Goal: Transaction & Acquisition: Purchase product/service

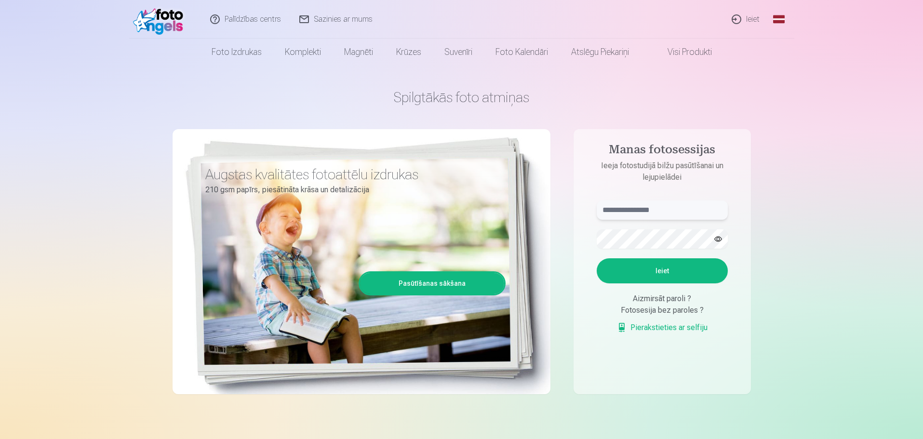
click at [648, 211] on input "text" at bounding box center [662, 209] width 131 height 19
type input "**********"
click at [678, 275] on button "Ieiet" at bounding box center [662, 270] width 131 height 25
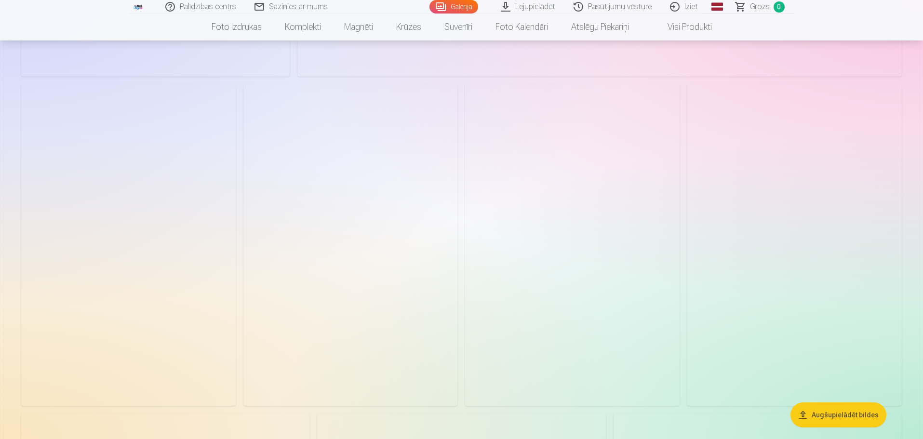
scroll to position [2699, 0]
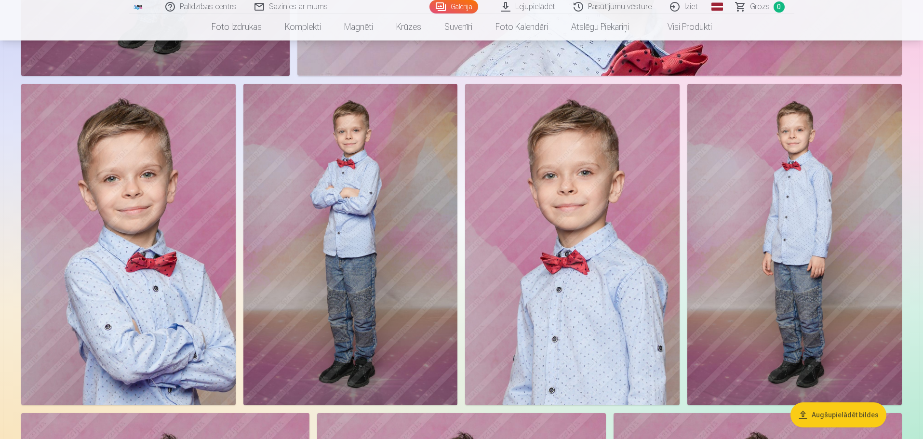
click at [566, 328] on img at bounding box center [572, 244] width 214 height 321
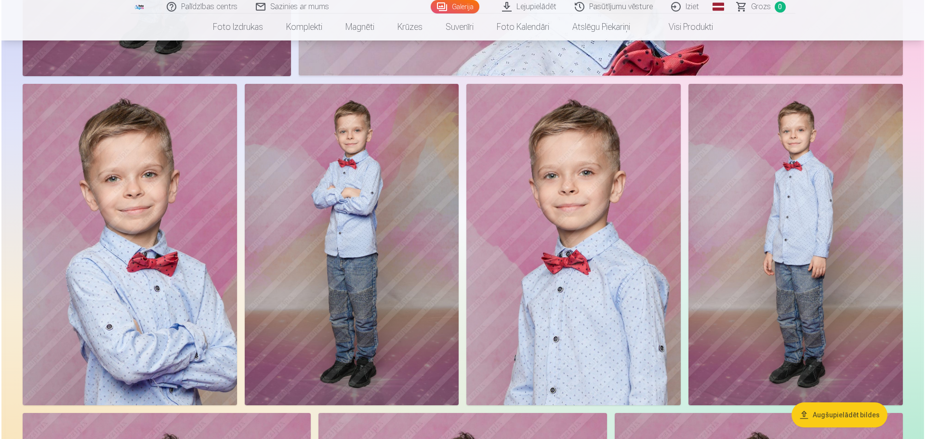
scroll to position [2705, 0]
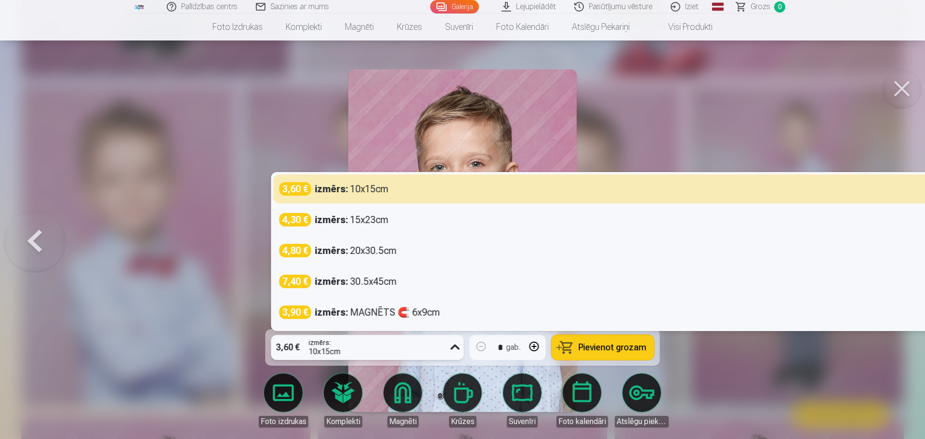
click at [455, 349] on icon at bounding box center [455, 347] width 15 height 15
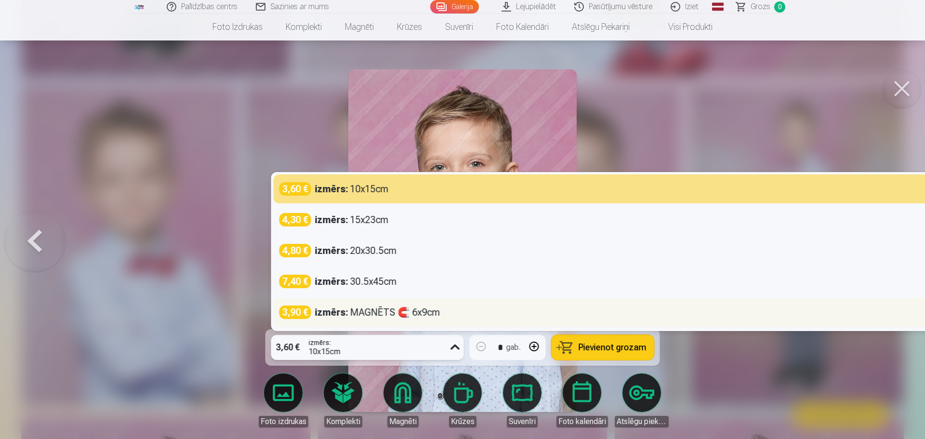
click at [357, 312] on div "izmērs : MAGNĒTS 🧲 6x9cm" at bounding box center [377, 312] width 125 height 13
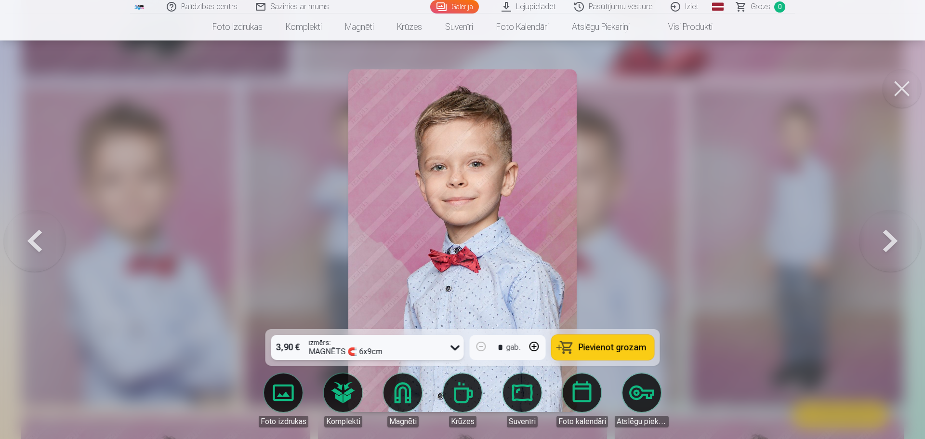
click at [609, 350] on span "Pievienot grozam" at bounding box center [613, 347] width 68 height 9
click at [34, 241] on button at bounding box center [35, 241] width 62 height 158
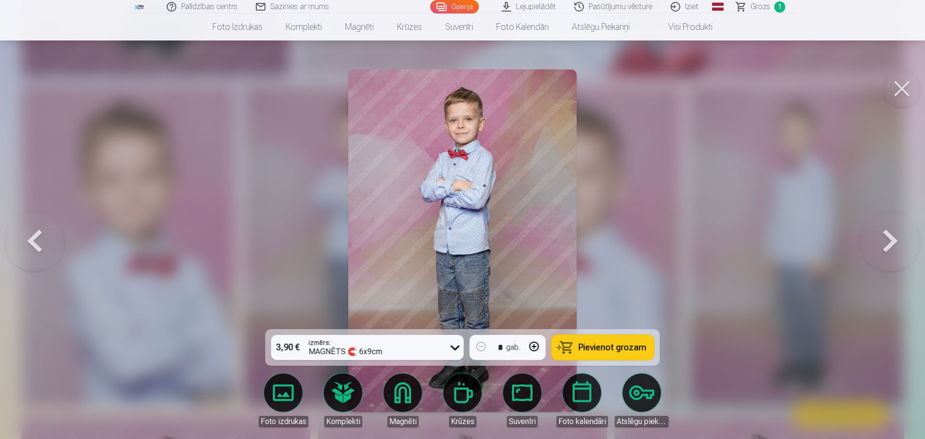
click at [35, 241] on button at bounding box center [35, 241] width 62 height 158
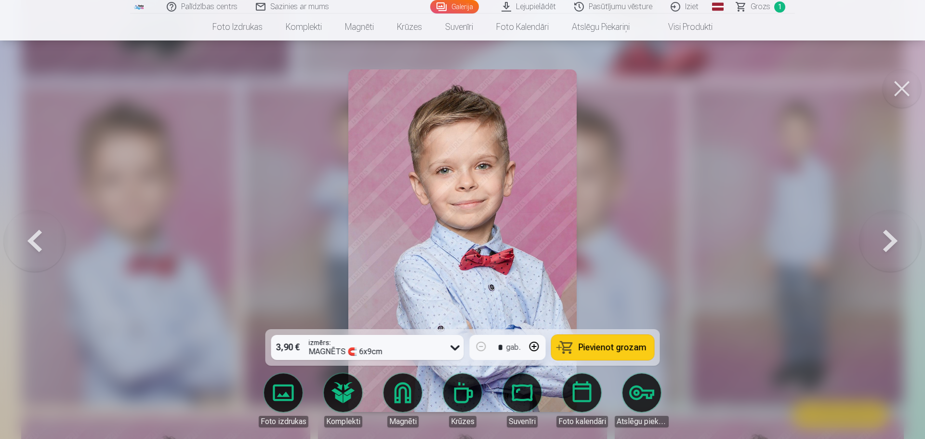
click at [40, 245] on button at bounding box center [35, 241] width 62 height 158
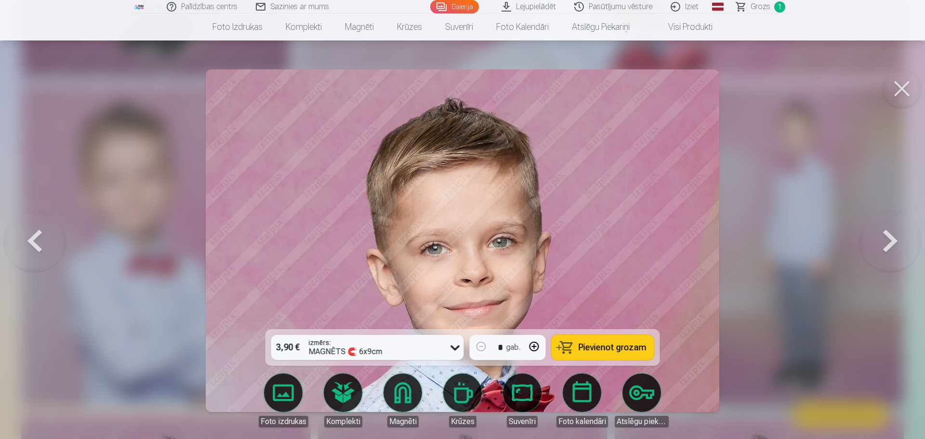
click at [40, 245] on button at bounding box center [35, 241] width 62 height 158
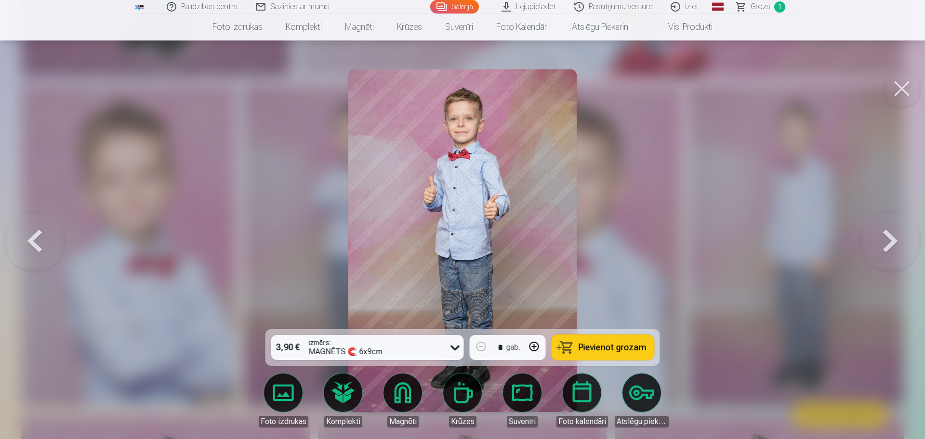
click at [40, 245] on button at bounding box center [35, 241] width 62 height 158
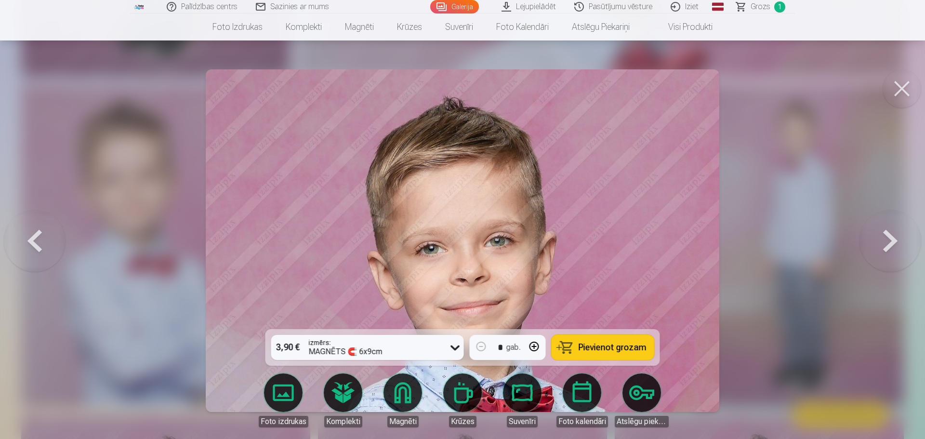
click at [40, 245] on button at bounding box center [35, 241] width 62 height 158
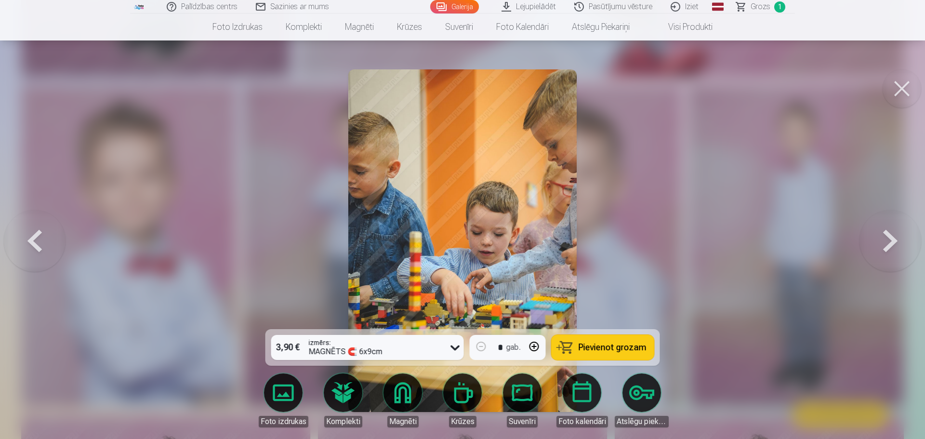
click at [39, 239] on button at bounding box center [35, 241] width 62 height 158
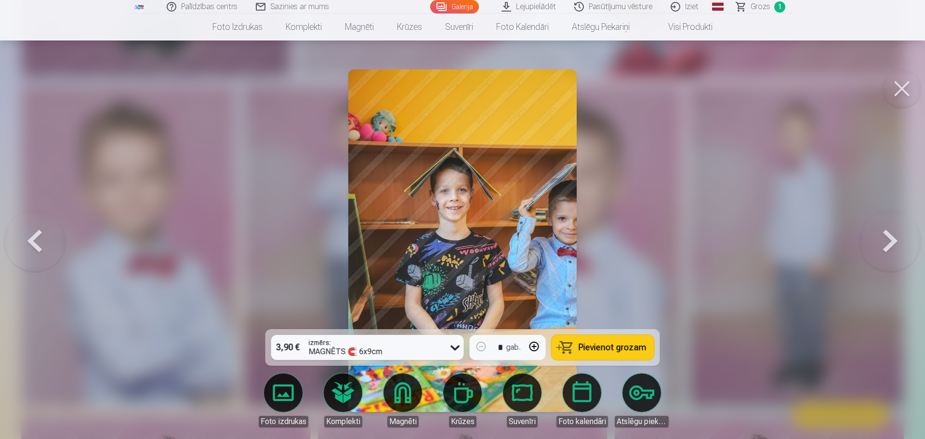
click at [38, 239] on button at bounding box center [35, 241] width 62 height 158
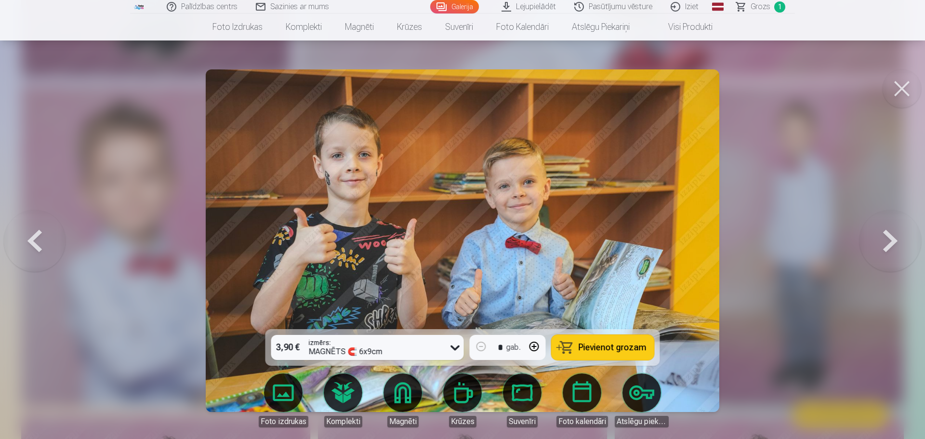
click at [38, 239] on button at bounding box center [35, 241] width 62 height 158
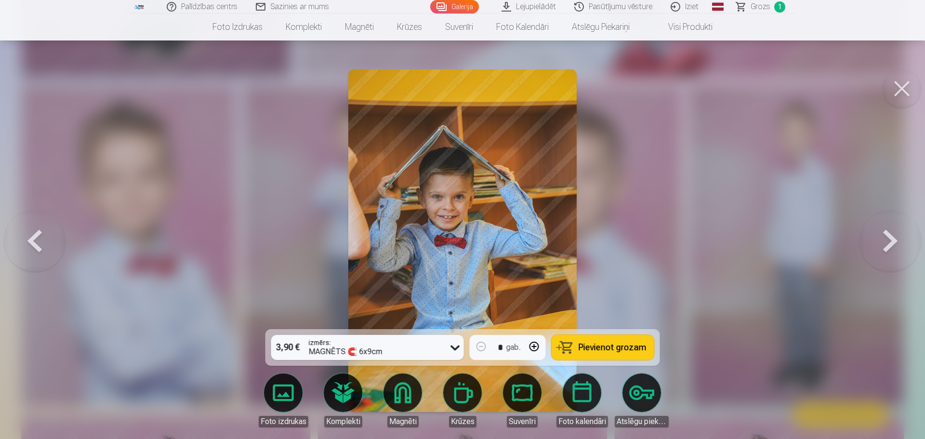
click at [38, 239] on button at bounding box center [35, 241] width 62 height 158
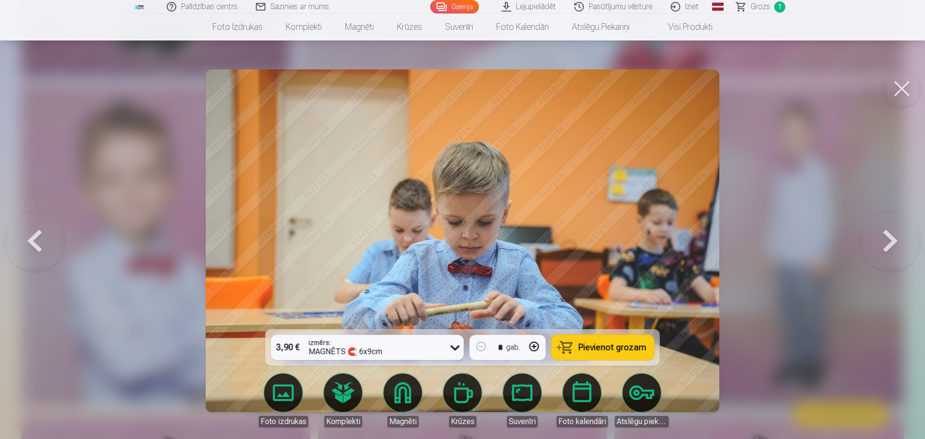
click at [38, 239] on button at bounding box center [35, 241] width 62 height 158
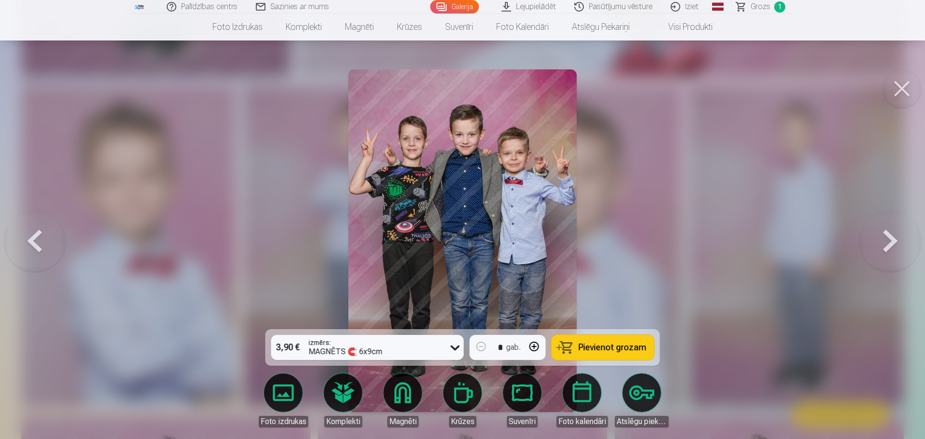
click at [38, 239] on button at bounding box center [35, 241] width 62 height 158
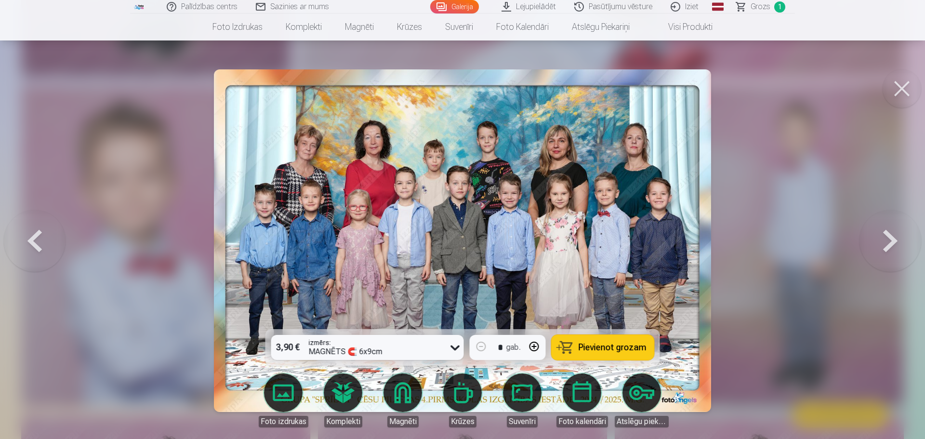
click at [38, 239] on button at bounding box center [35, 241] width 62 height 158
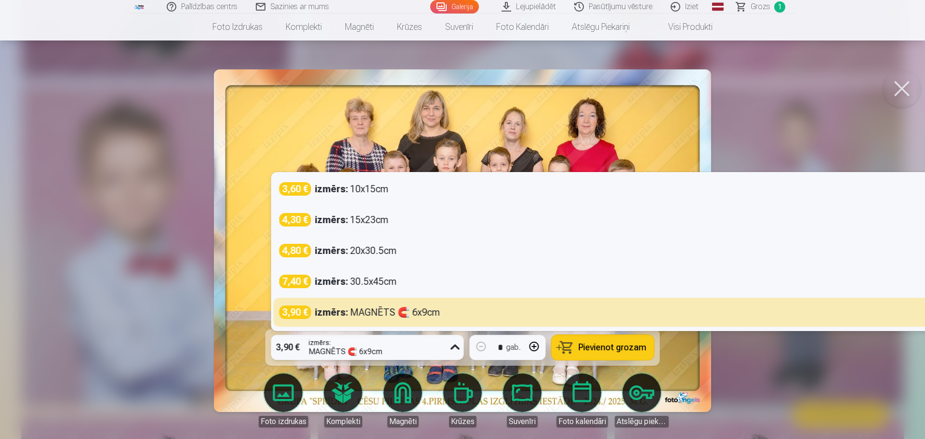
click at [452, 347] on icon at bounding box center [455, 347] width 15 height 15
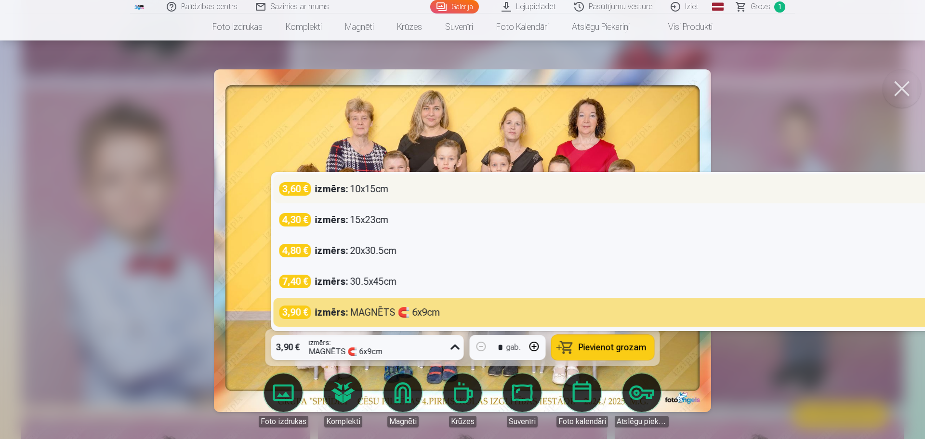
click at [351, 190] on div "izmērs : 10x15cm" at bounding box center [352, 188] width 74 height 13
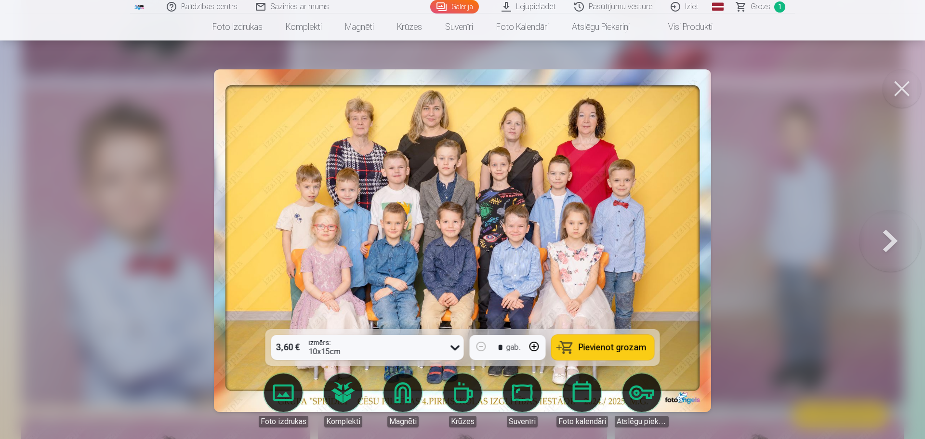
click at [623, 349] on span "Pievienot grozam" at bounding box center [613, 347] width 68 height 9
click at [886, 241] on button at bounding box center [891, 241] width 62 height 158
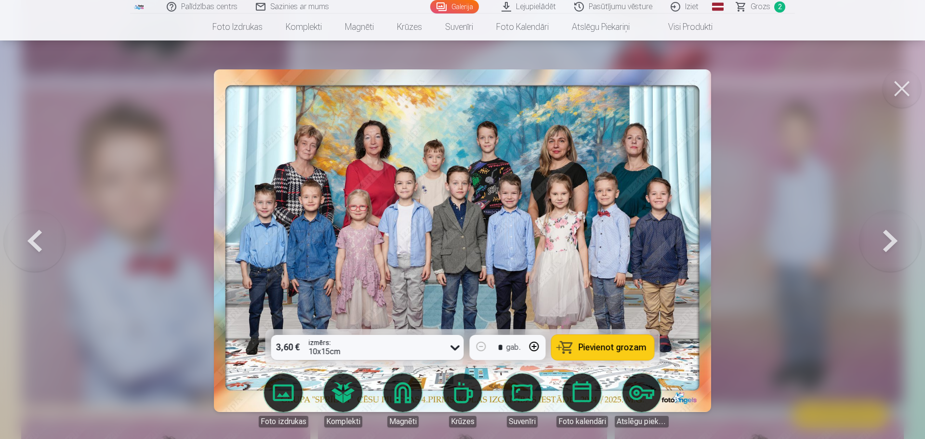
click at [886, 241] on button at bounding box center [891, 241] width 62 height 158
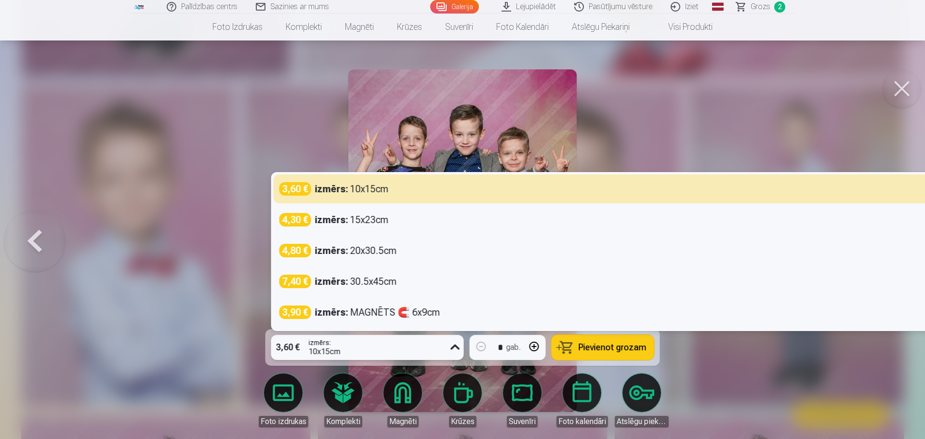
click at [455, 348] on icon at bounding box center [455, 347] width 15 height 15
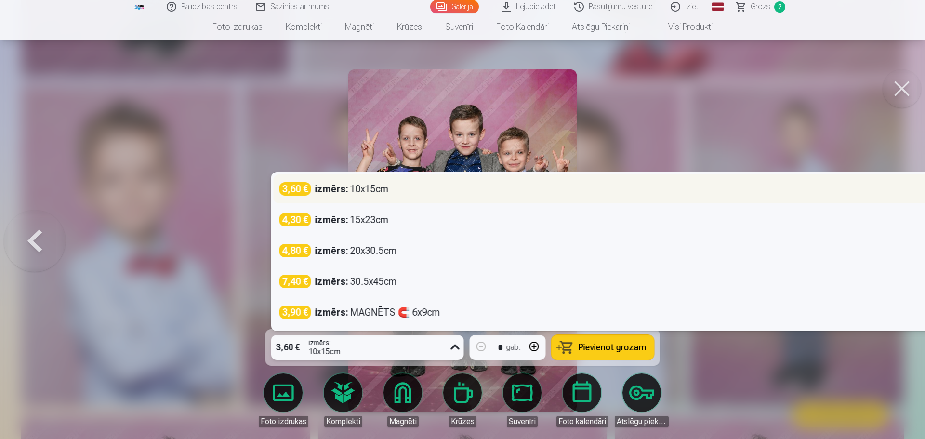
click at [346, 188] on strong "izmērs :" at bounding box center [331, 188] width 33 height 13
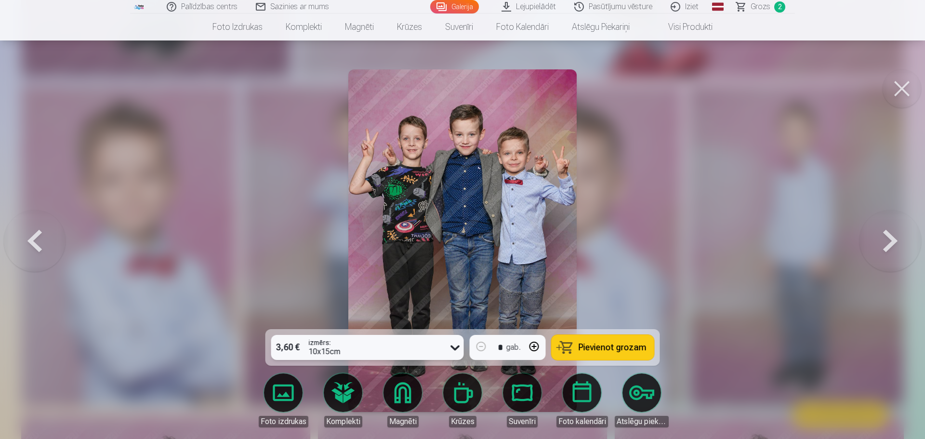
click at [614, 350] on span "Pievienot grozam" at bounding box center [613, 347] width 68 height 9
click at [890, 240] on button at bounding box center [891, 241] width 62 height 158
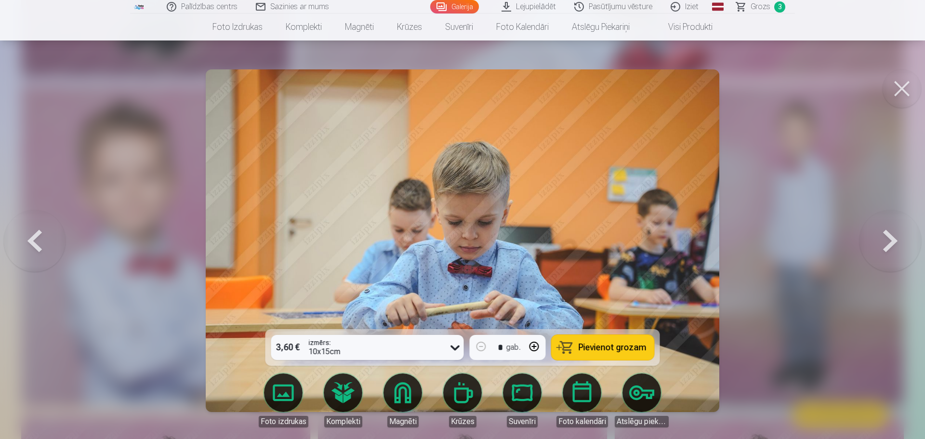
click at [890, 240] on button at bounding box center [891, 241] width 62 height 158
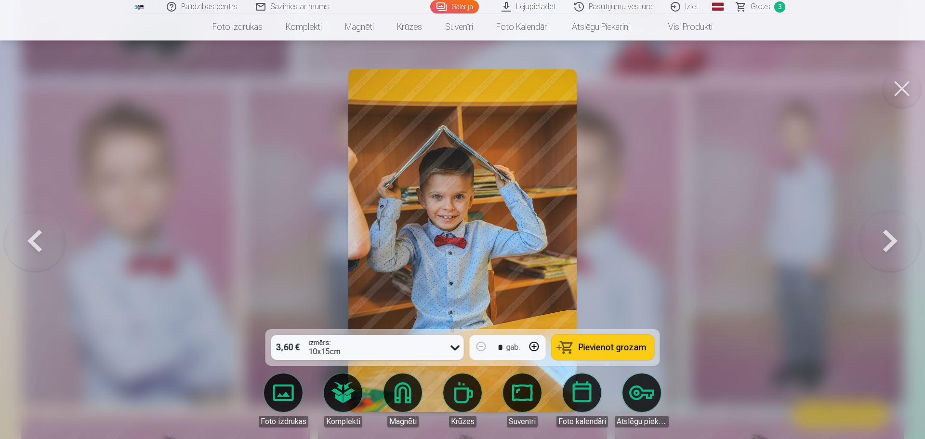
click at [890, 240] on button at bounding box center [891, 241] width 62 height 158
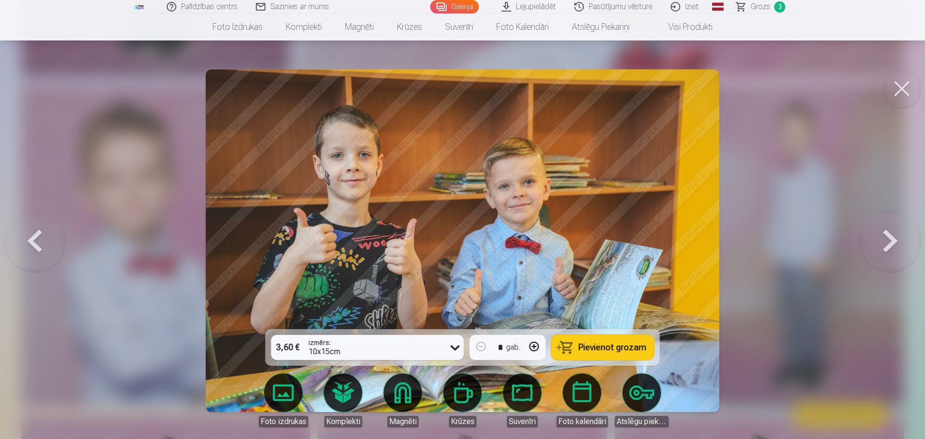
click at [890, 240] on button at bounding box center [891, 241] width 62 height 158
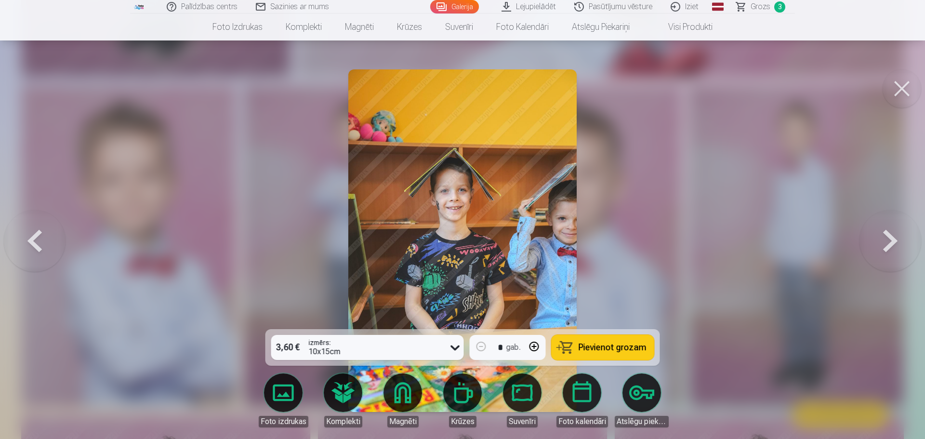
click at [890, 240] on button at bounding box center [891, 241] width 62 height 158
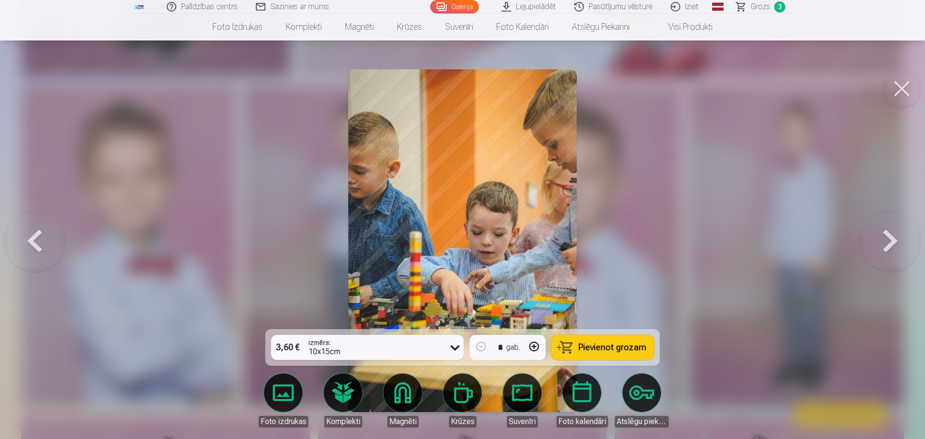
click at [890, 240] on button at bounding box center [891, 241] width 62 height 158
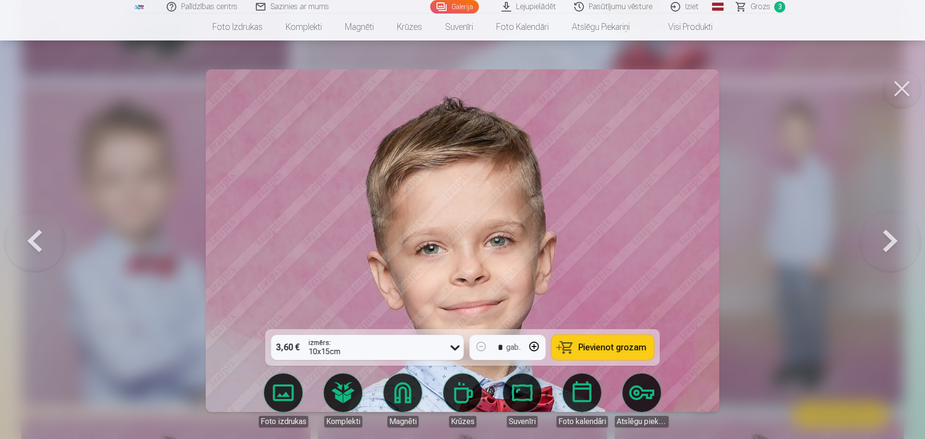
click at [890, 240] on button at bounding box center [891, 241] width 62 height 158
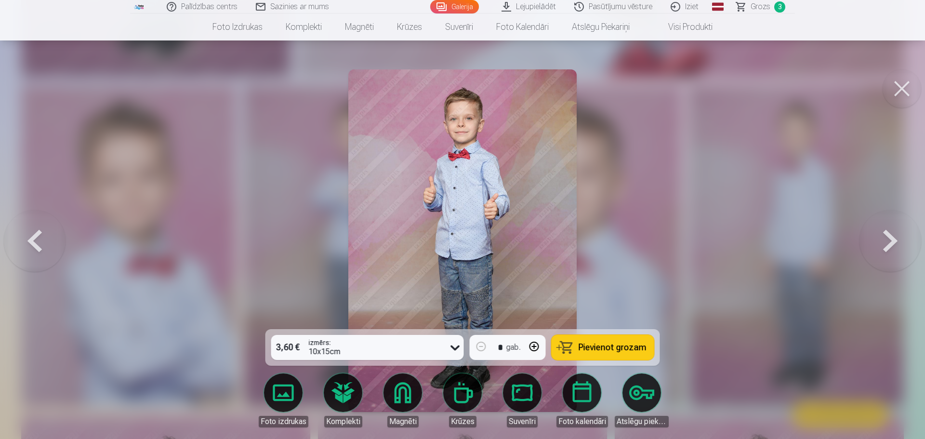
click at [890, 240] on button at bounding box center [891, 241] width 62 height 158
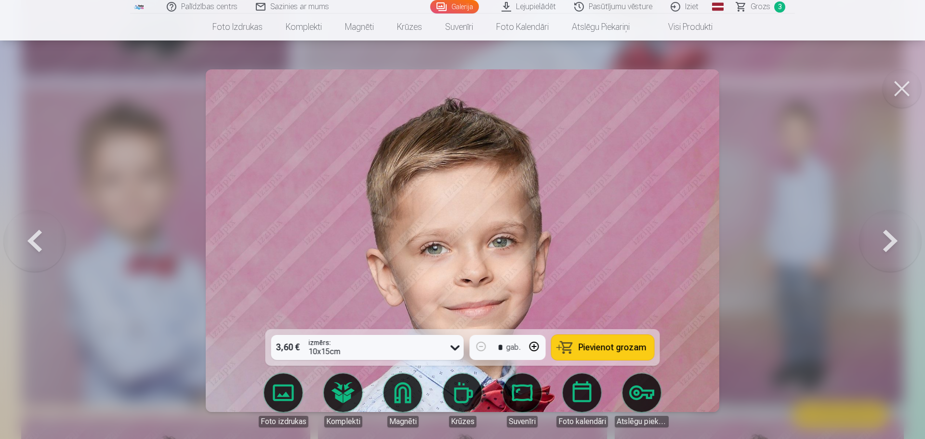
click at [890, 240] on button at bounding box center [891, 241] width 62 height 158
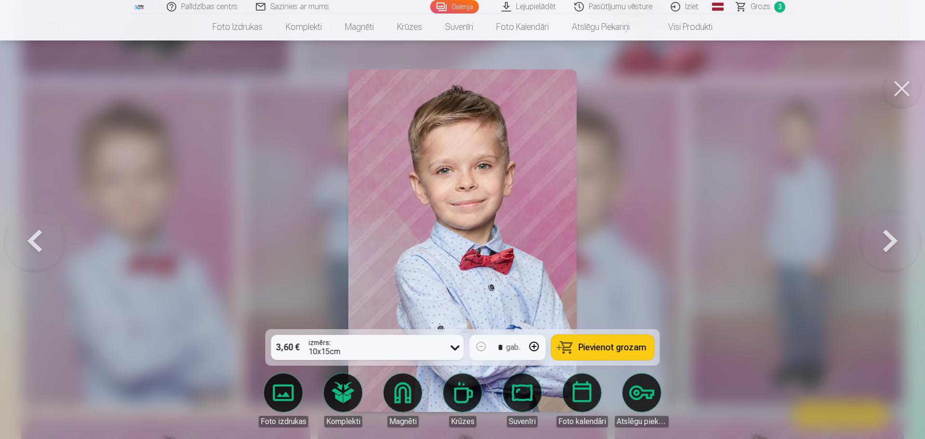
click at [890, 240] on button at bounding box center [891, 241] width 62 height 158
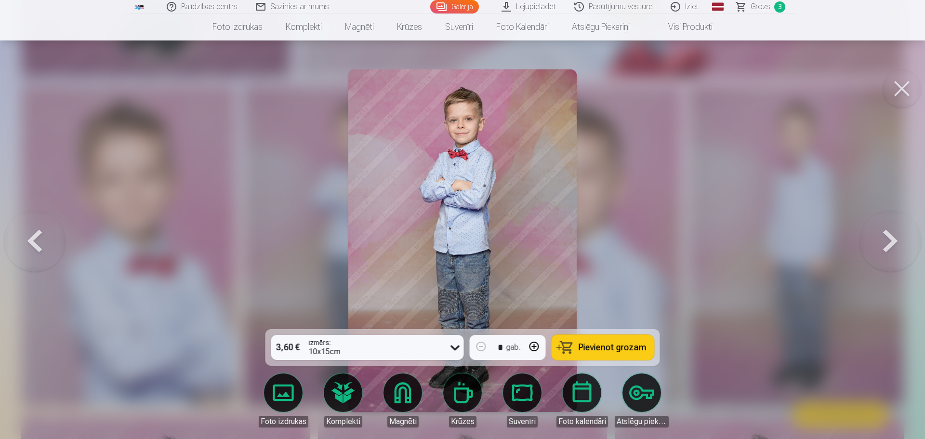
click at [890, 240] on button at bounding box center [891, 241] width 62 height 158
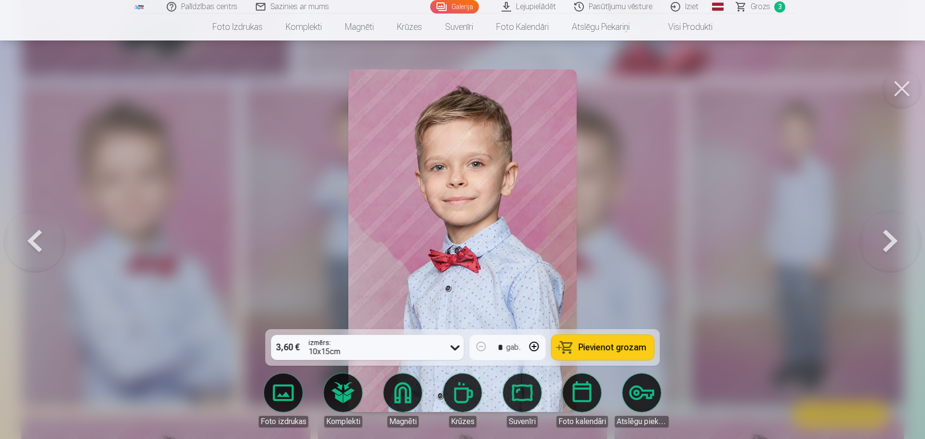
click at [890, 240] on button at bounding box center [891, 241] width 62 height 158
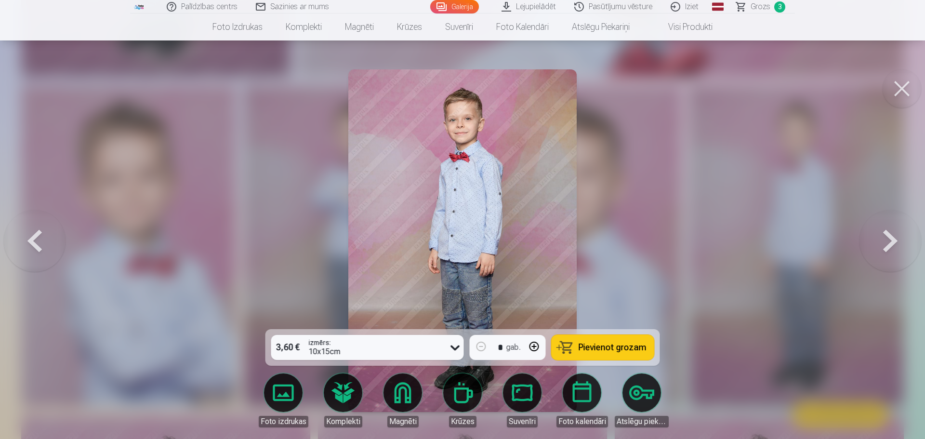
click at [890, 240] on button at bounding box center [891, 241] width 62 height 158
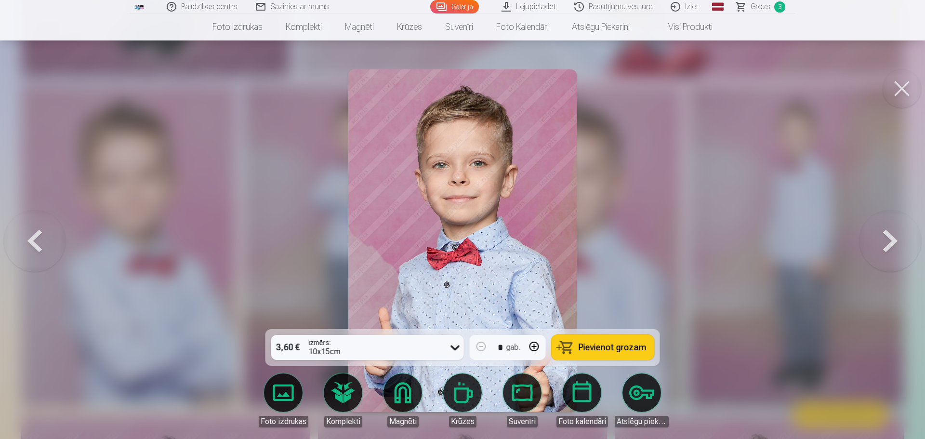
click at [890, 240] on button at bounding box center [891, 241] width 62 height 158
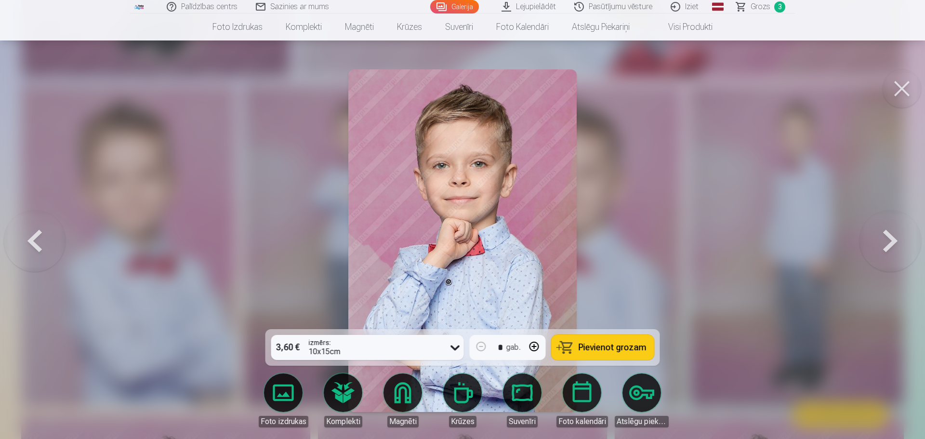
click at [890, 240] on button at bounding box center [891, 241] width 62 height 158
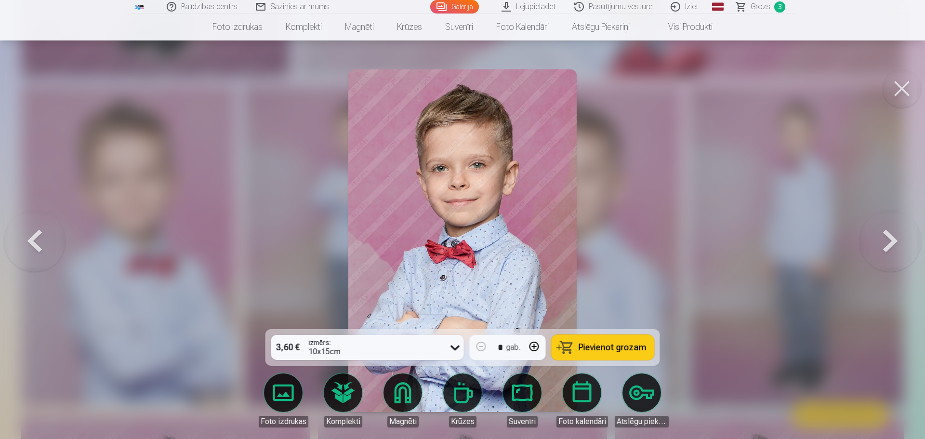
click at [891, 241] on button at bounding box center [891, 241] width 62 height 158
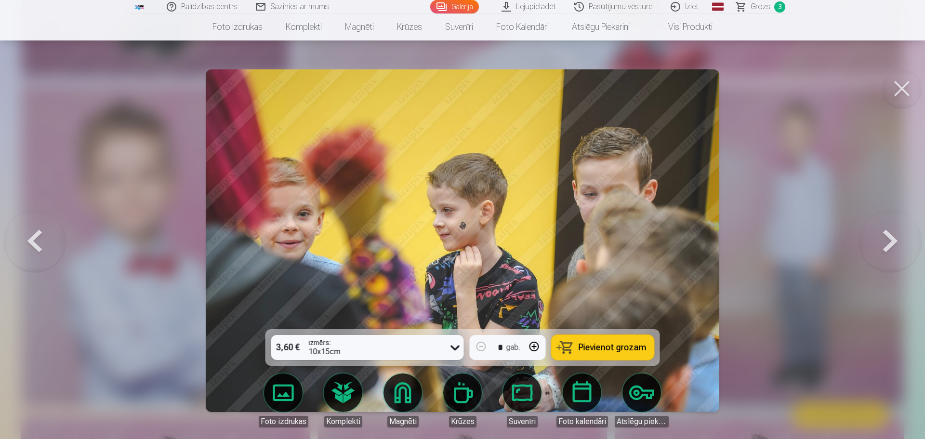
click at [891, 242] on button at bounding box center [891, 241] width 62 height 158
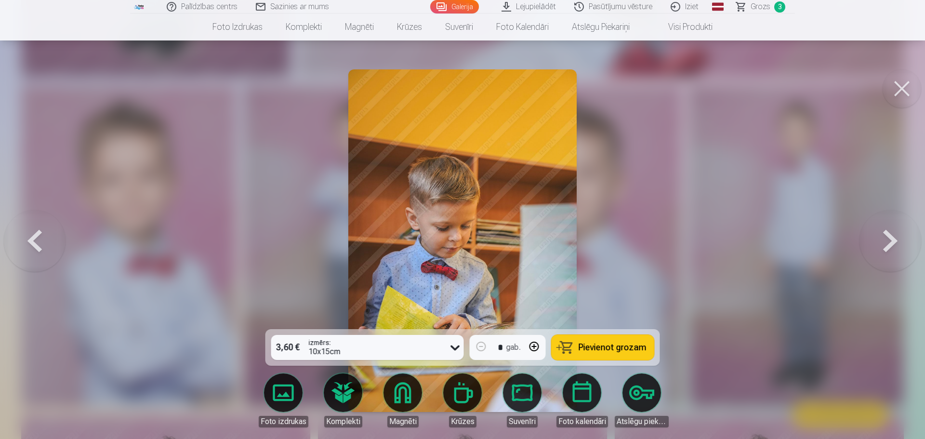
click at [891, 242] on button at bounding box center [891, 241] width 62 height 158
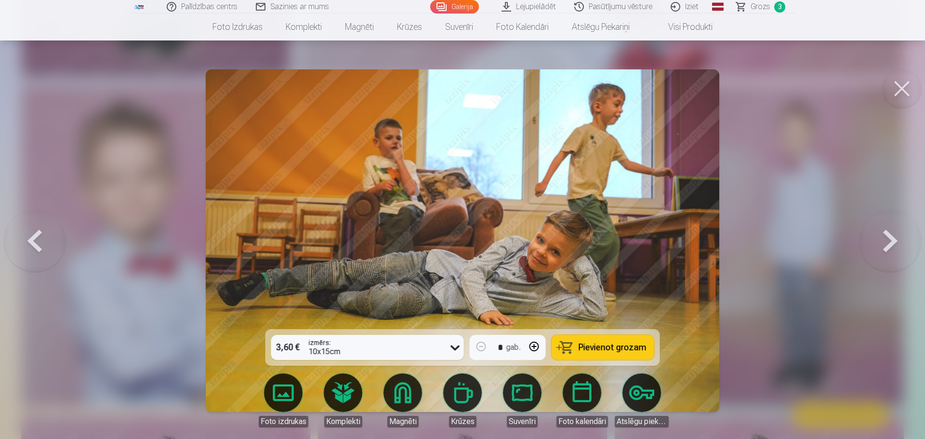
click at [891, 242] on button at bounding box center [891, 241] width 62 height 158
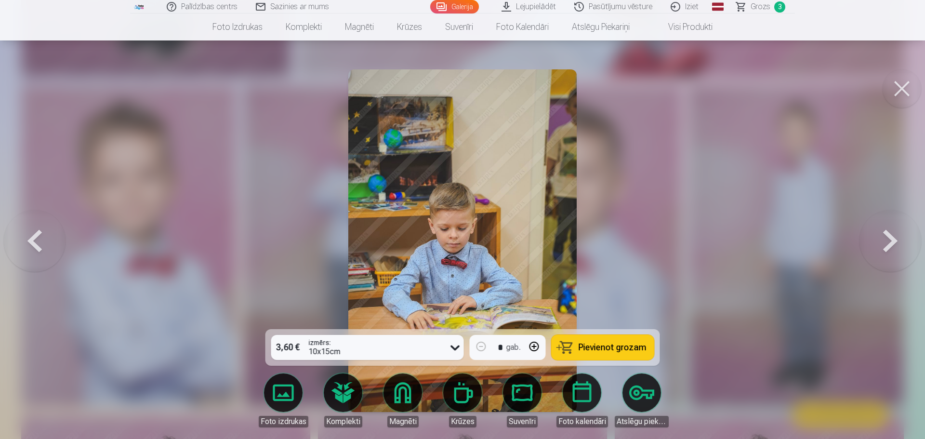
click at [891, 242] on button at bounding box center [891, 241] width 62 height 158
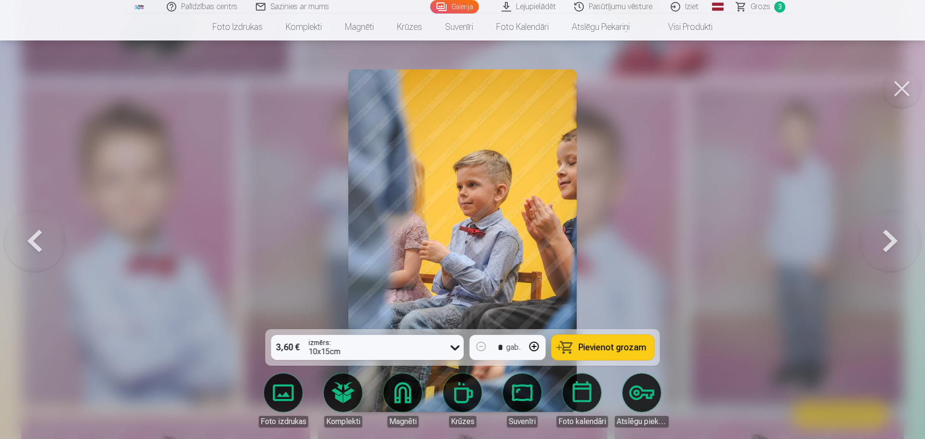
click at [891, 242] on button at bounding box center [891, 241] width 62 height 158
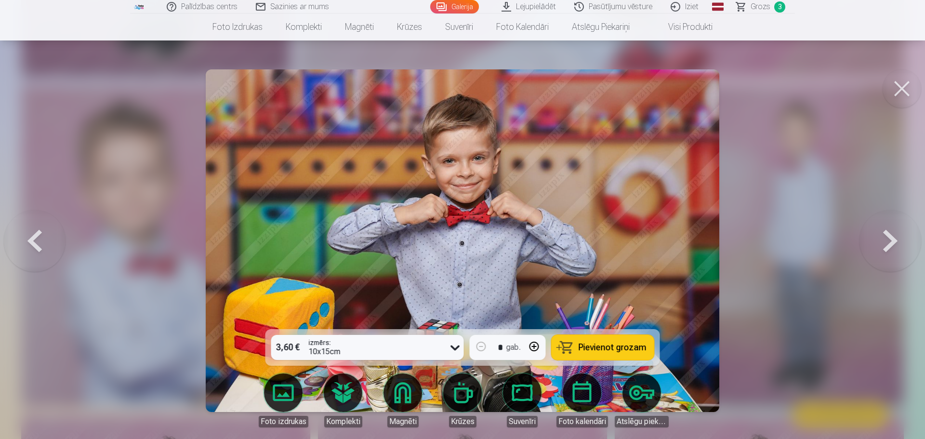
click at [891, 242] on button at bounding box center [891, 241] width 62 height 158
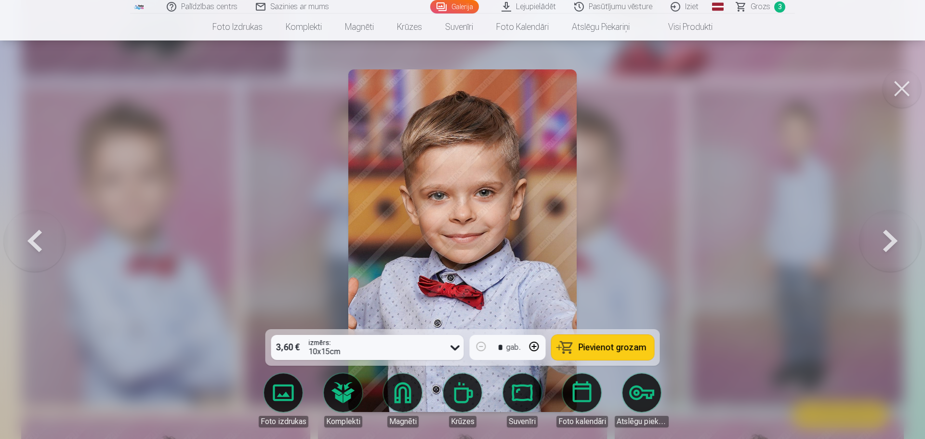
click at [891, 242] on button at bounding box center [891, 241] width 62 height 158
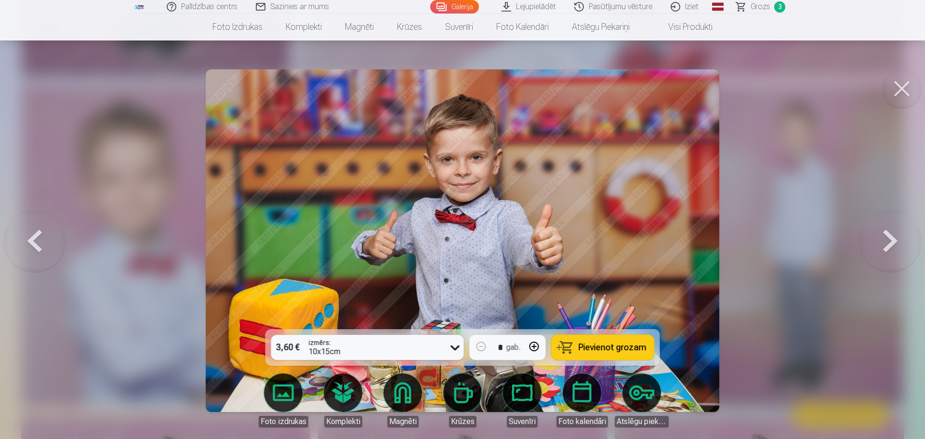
click at [891, 242] on button at bounding box center [891, 241] width 62 height 158
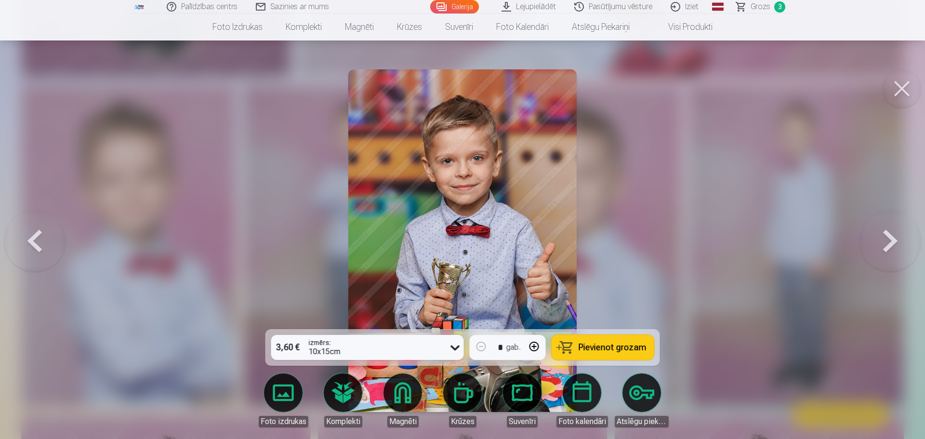
click at [891, 242] on button at bounding box center [891, 241] width 62 height 158
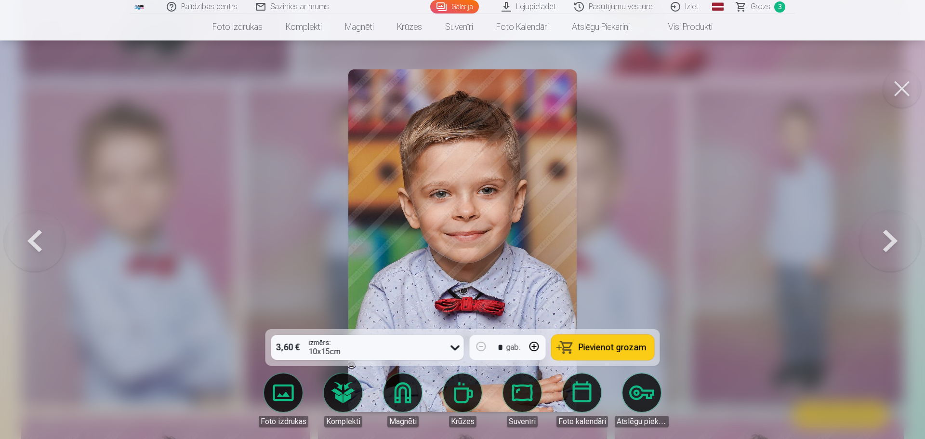
click at [891, 242] on button at bounding box center [891, 241] width 62 height 158
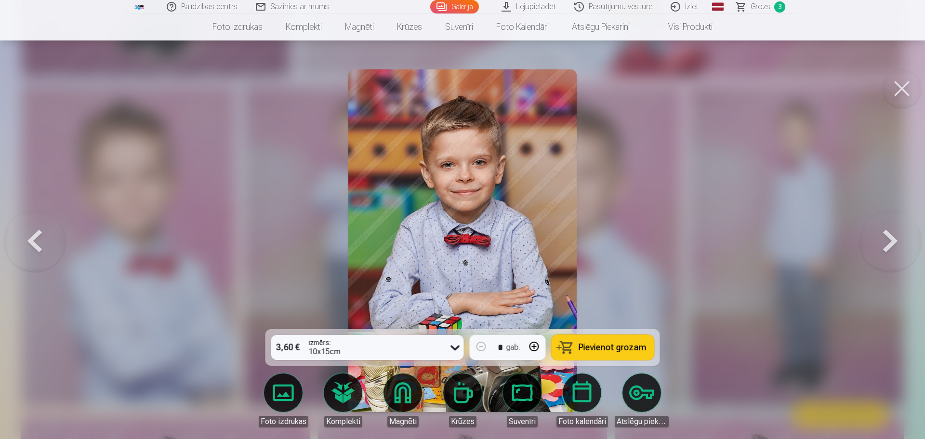
click at [891, 242] on button at bounding box center [891, 241] width 62 height 158
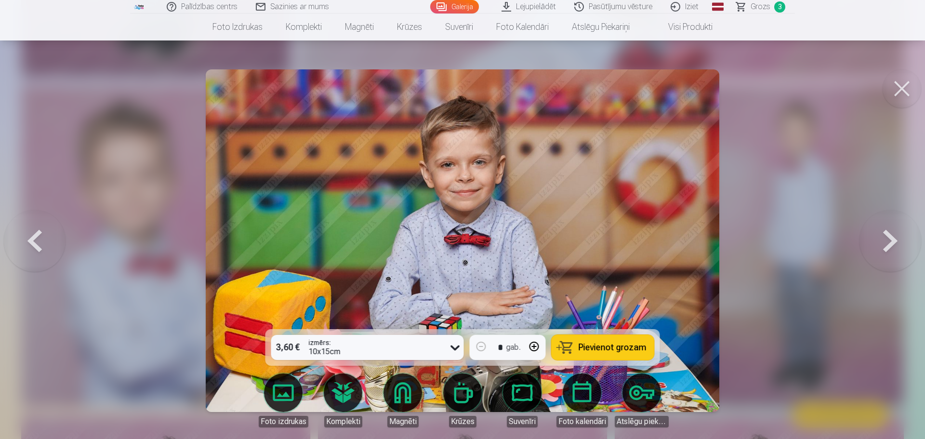
click at [891, 242] on button at bounding box center [891, 241] width 62 height 158
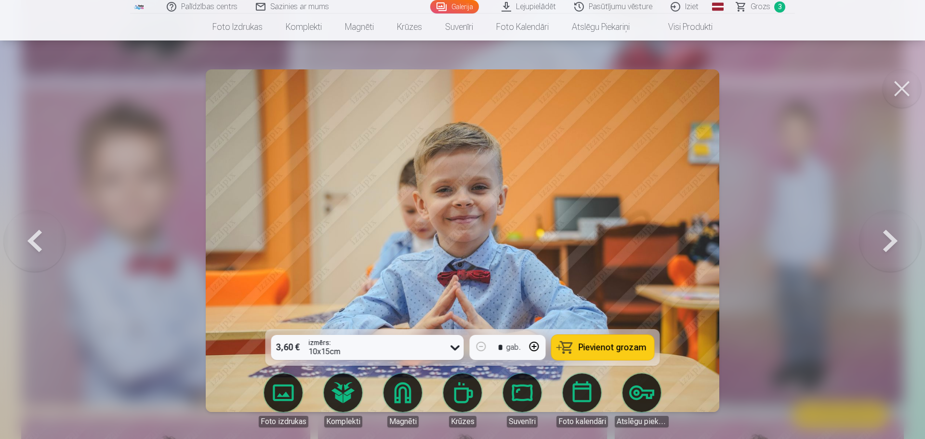
click at [891, 242] on button at bounding box center [891, 241] width 62 height 158
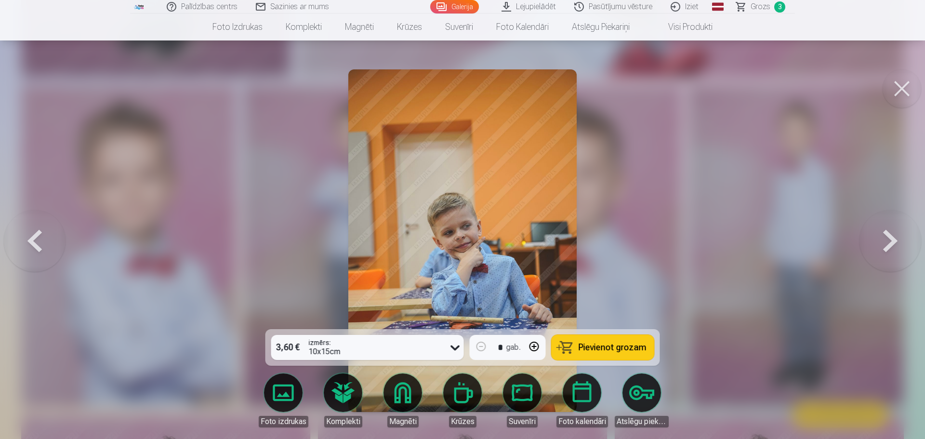
click at [891, 242] on button at bounding box center [891, 241] width 62 height 158
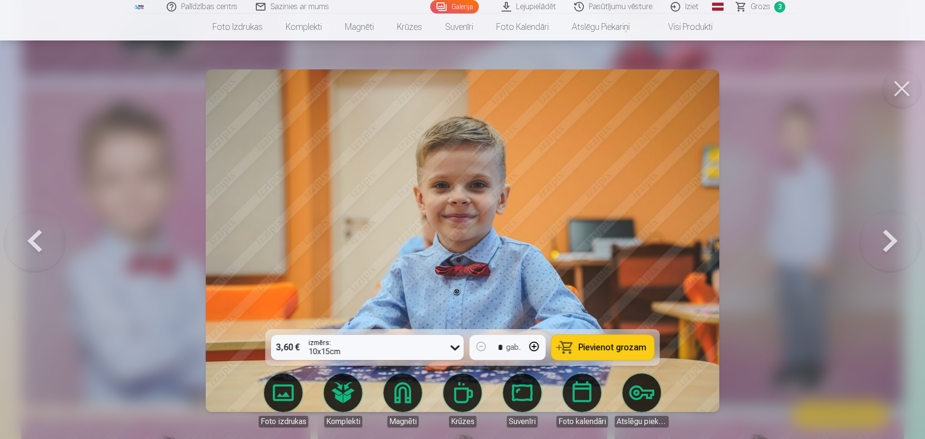
click at [889, 239] on button at bounding box center [891, 241] width 62 height 158
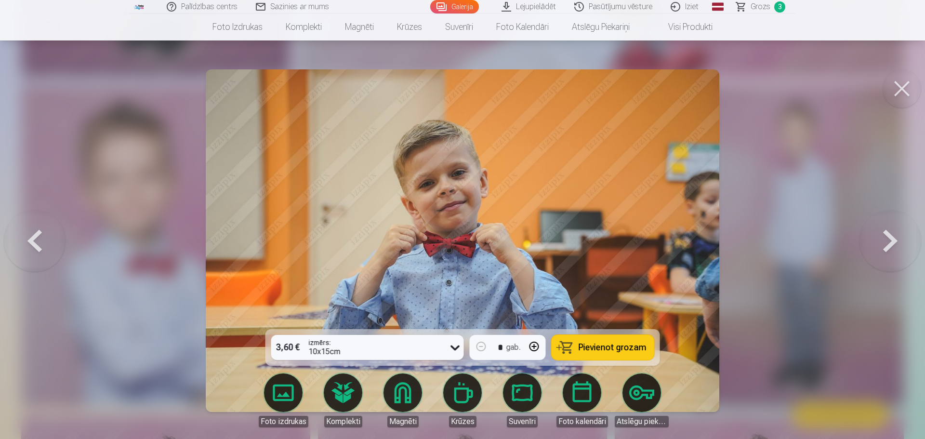
click at [889, 239] on button at bounding box center [891, 241] width 62 height 158
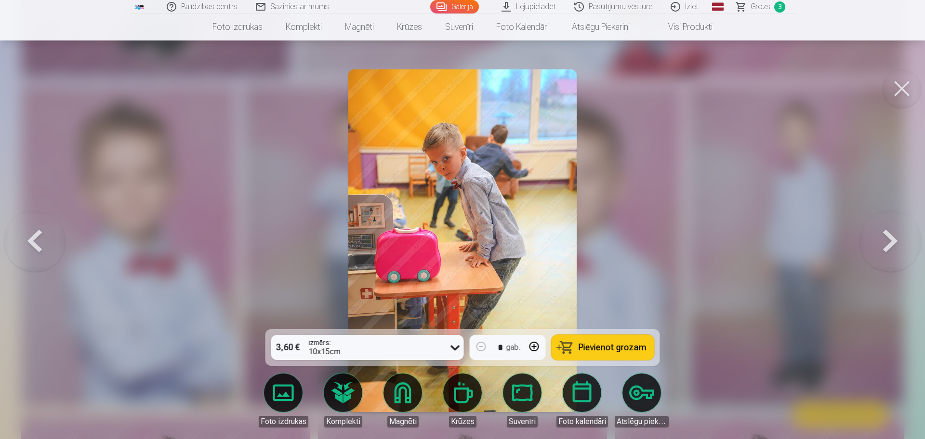
click at [889, 239] on button at bounding box center [891, 241] width 62 height 158
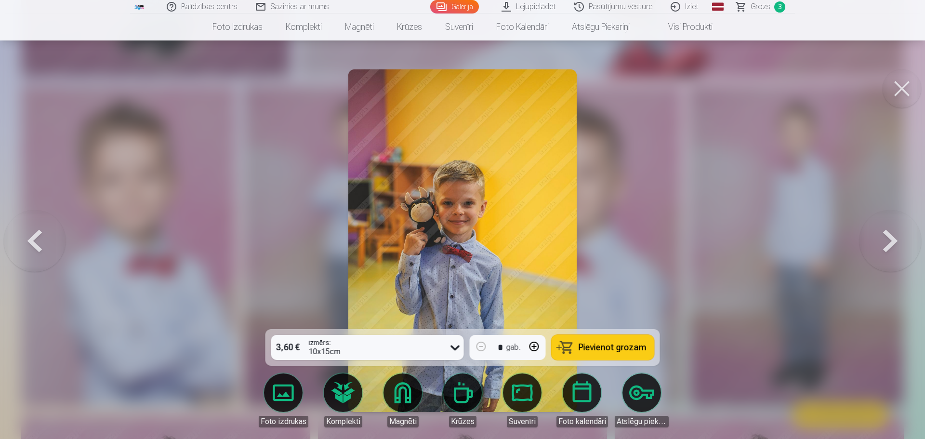
click at [889, 239] on button at bounding box center [891, 241] width 62 height 158
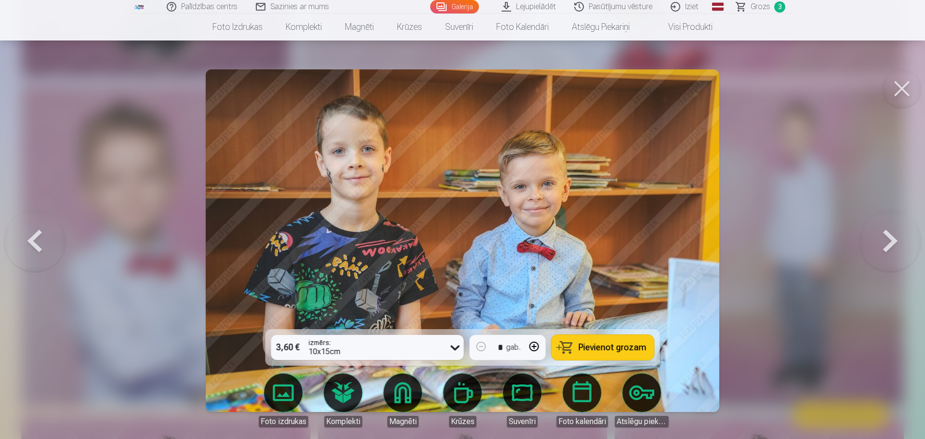
click at [889, 239] on button at bounding box center [891, 241] width 62 height 158
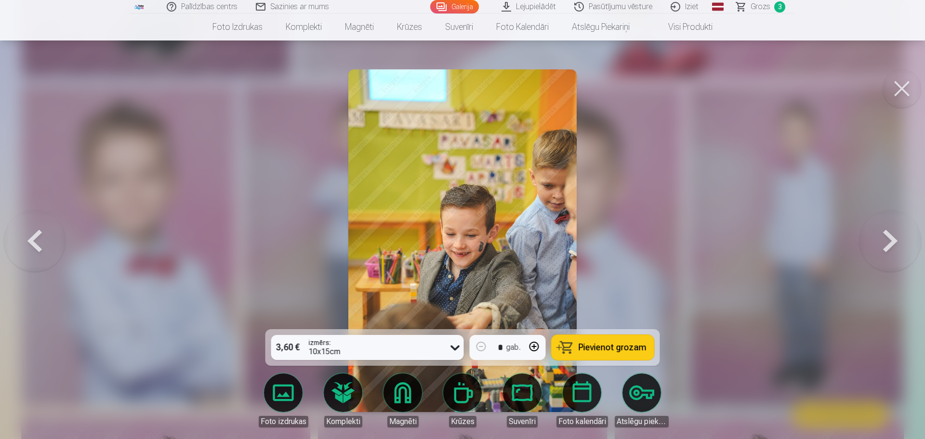
click at [889, 239] on button at bounding box center [891, 241] width 62 height 158
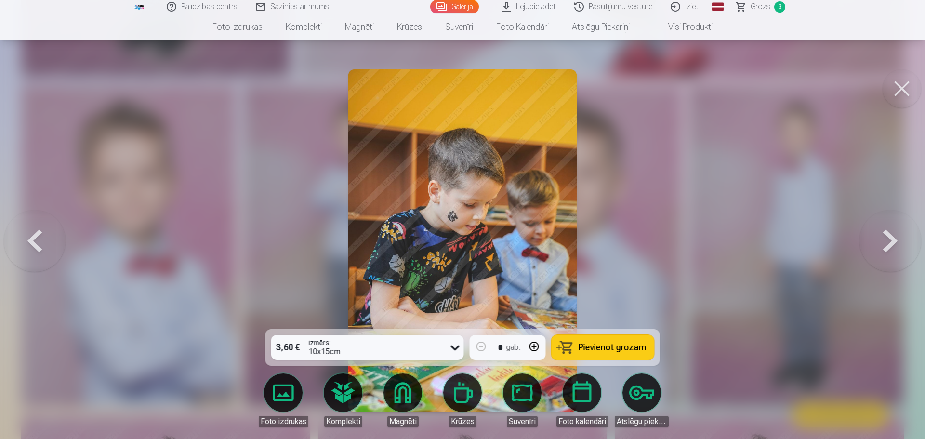
click at [889, 239] on button at bounding box center [891, 241] width 62 height 158
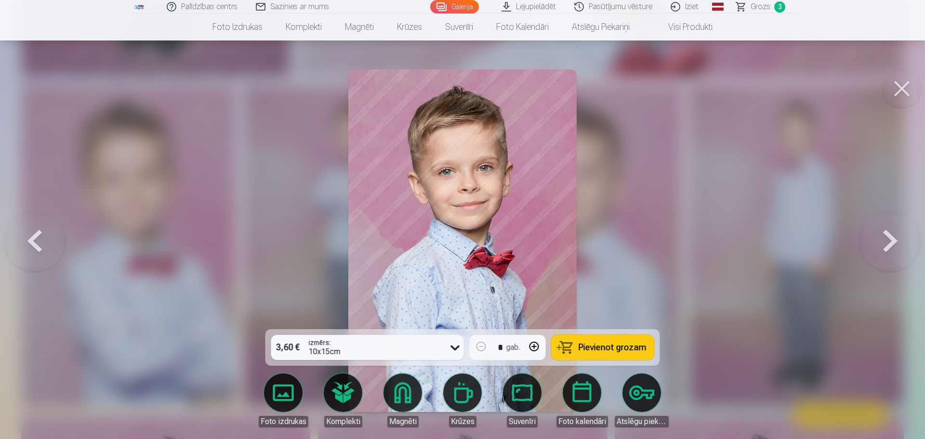
click at [889, 239] on button at bounding box center [891, 241] width 62 height 158
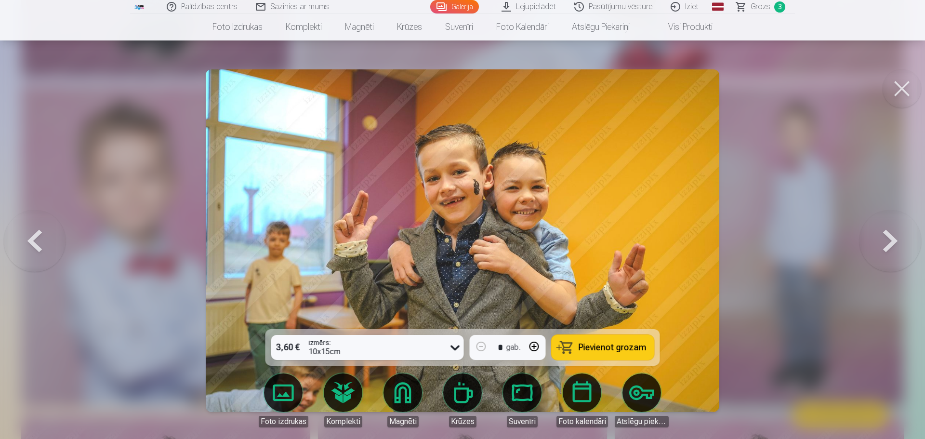
click at [889, 239] on button at bounding box center [891, 241] width 62 height 158
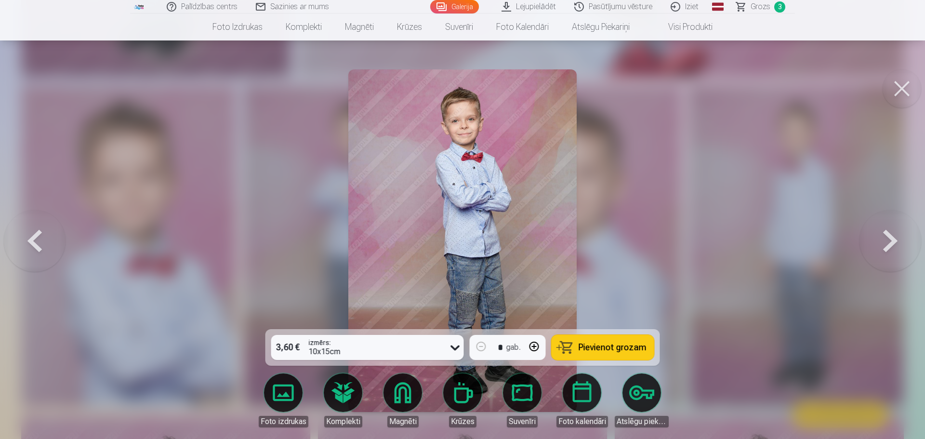
click at [889, 239] on button at bounding box center [891, 241] width 62 height 158
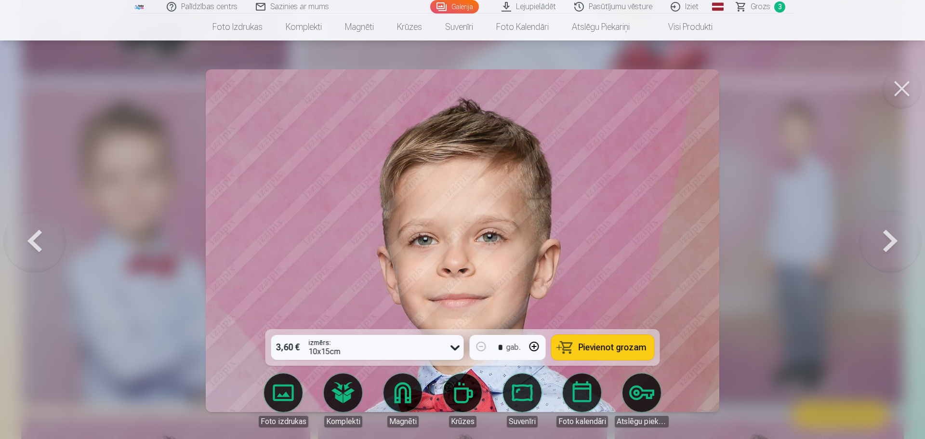
click at [889, 239] on button at bounding box center [891, 241] width 62 height 158
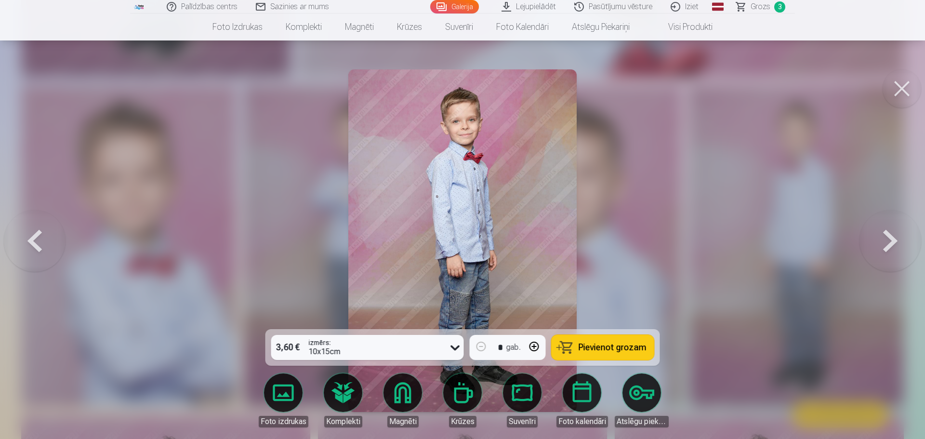
click at [889, 239] on button at bounding box center [891, 241] width 62 height 158
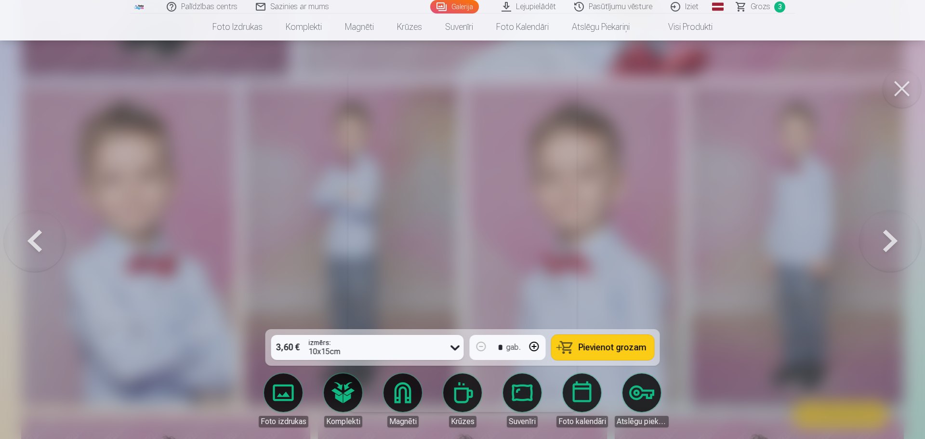
click at [889, 239] on button at bounding box center [891, 241] width 62 height 158
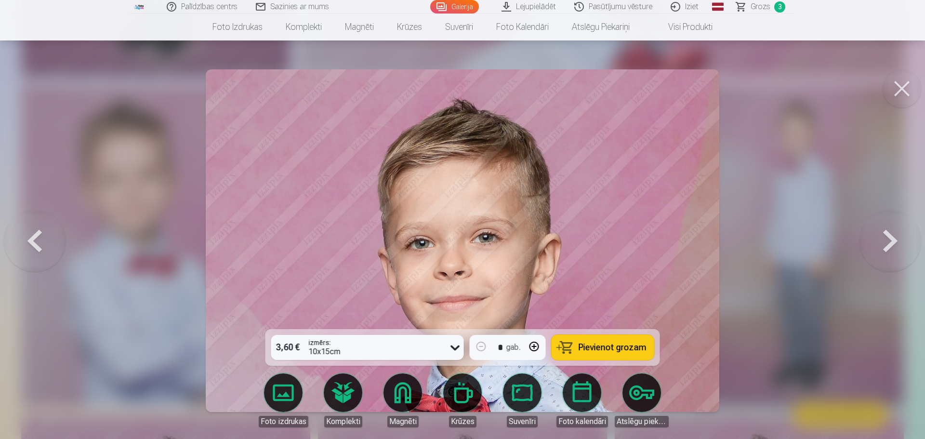
click at [889, 239] on button at bounding box center [891, 241] width 62 height 158
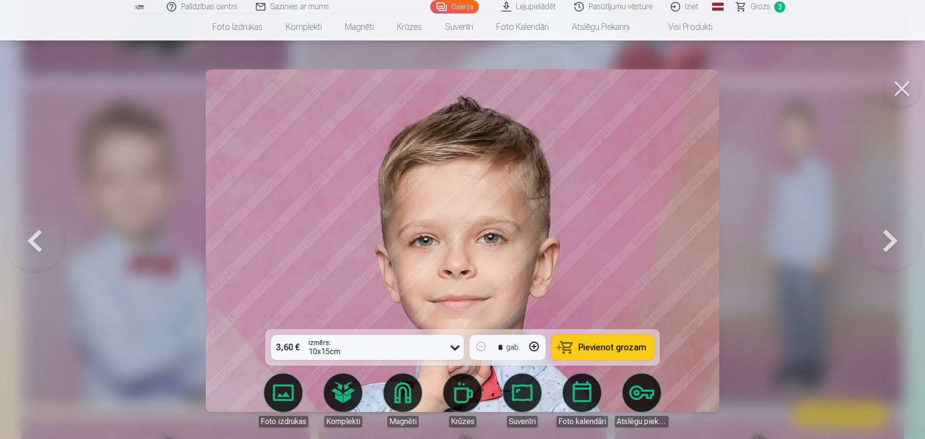
click at [889, 239] on button at bounding box center [891, 241] width 62 height 158
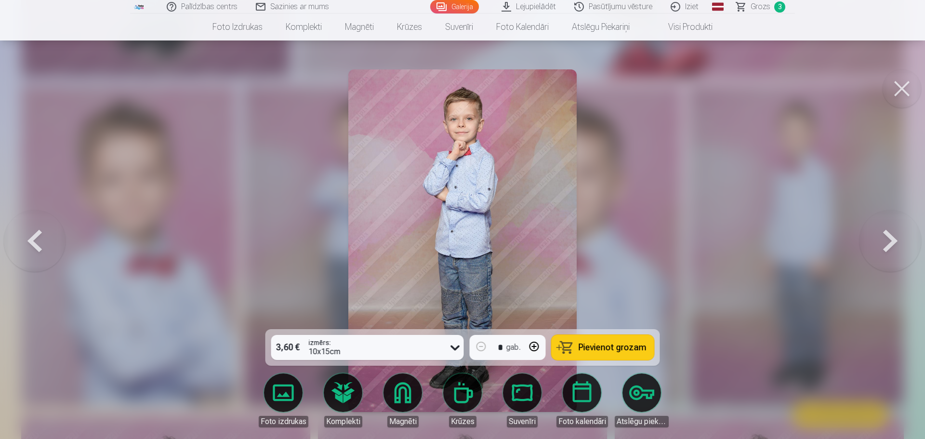
click at [889, 239] on button at bounding box center [891, 241] width 62 height 158
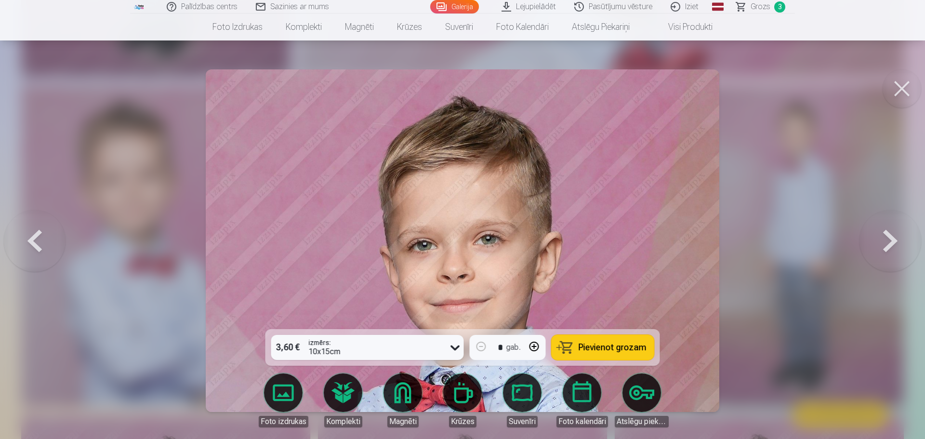
click at [889, 239] on button at bounding box center [891, 241] width 62 height 158
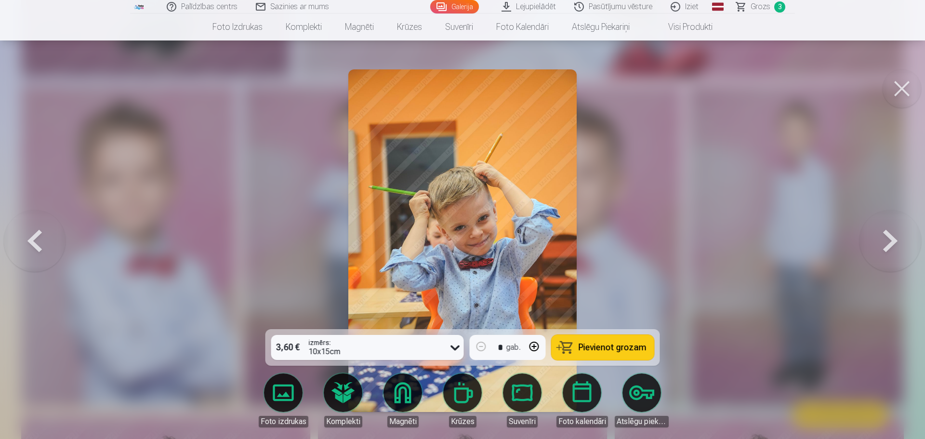
click at [889, 239] on button at bounding box center [891, 241] width 62 height 158
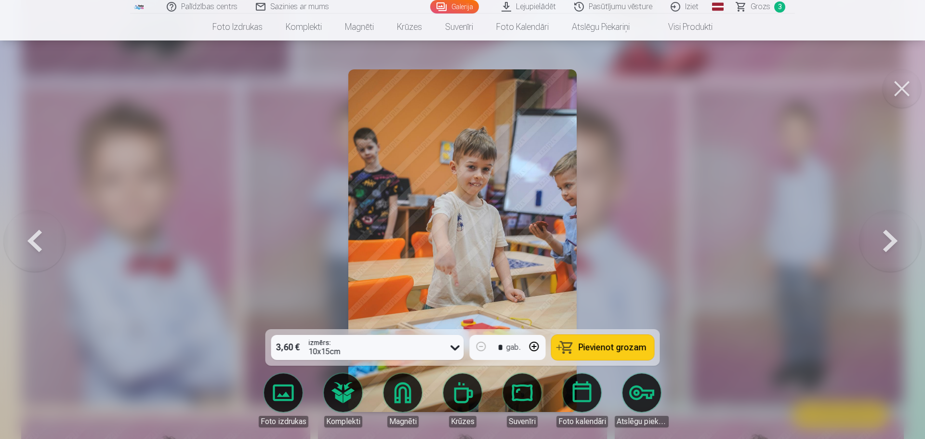
click at [889, 239] on button at bounding box center [891, 241] width 62 height 158
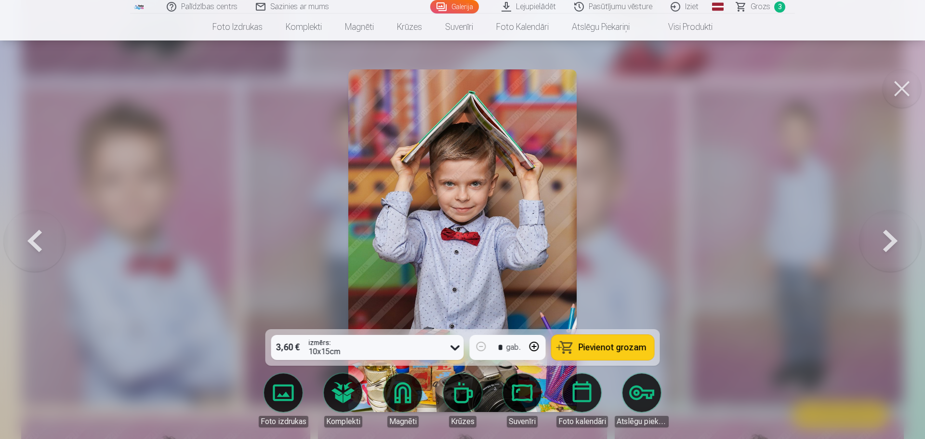
click at [889, 239] on button at bounding box center [891, 241] width 62 height 158
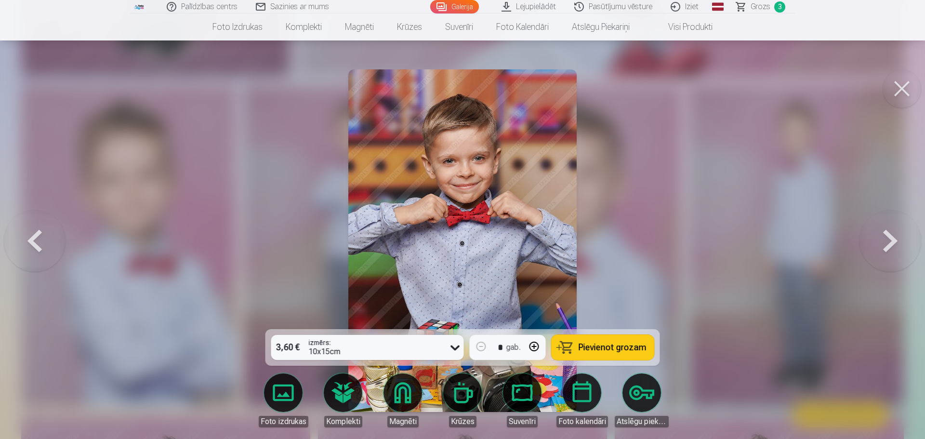
click at [889, 239] on button at bounding box center [891, 241] width 62 height 158
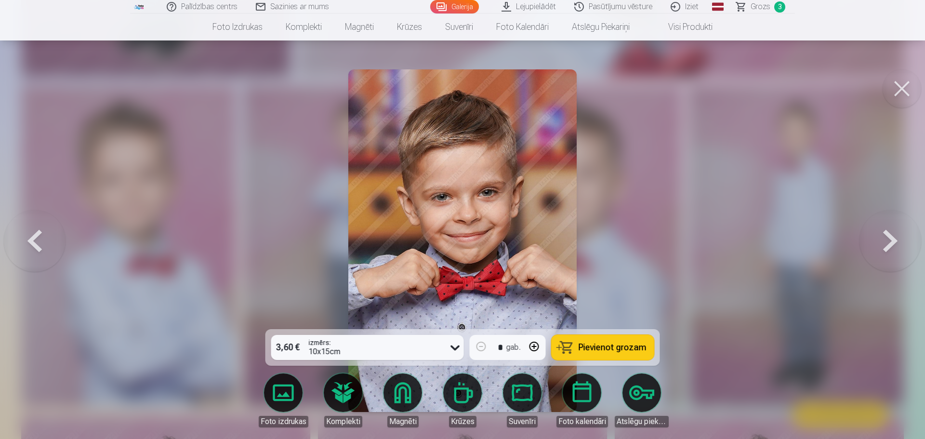
click at [889, 239] on button at bounding box center [891, 241] width 62 height 158
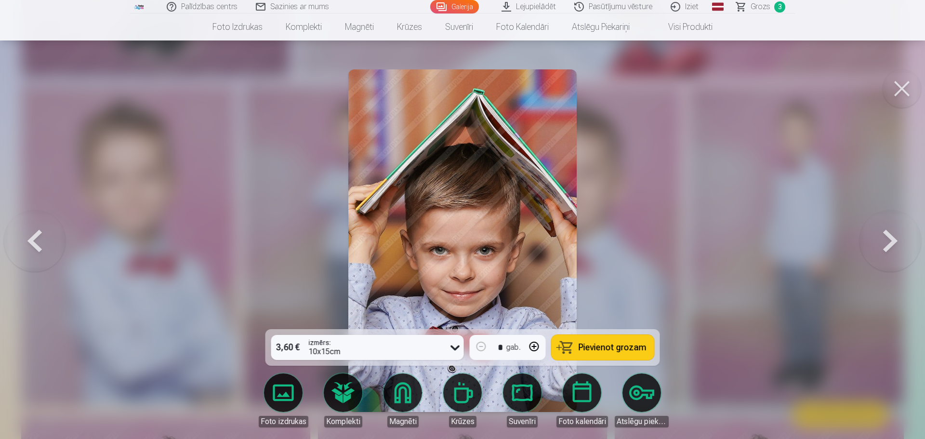
click at [889, 239] on button at bounding box center [891, 241] width 62 height 158
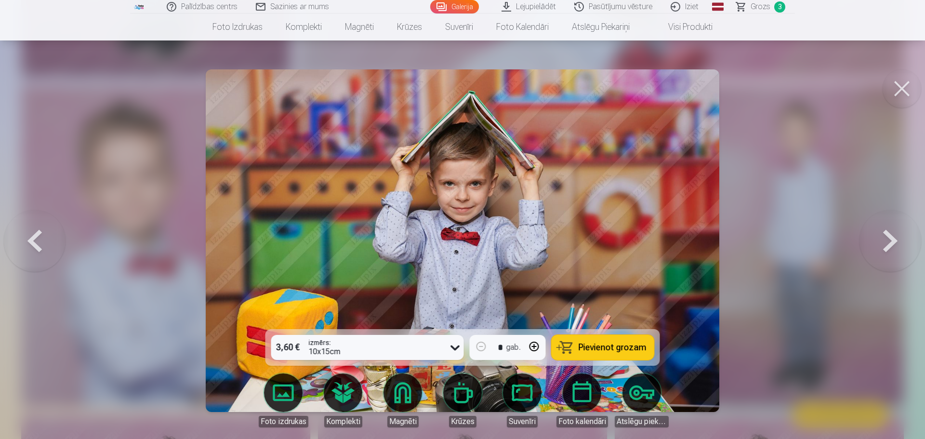
click at [889, 239] on button at bounding box center [891, 241] width 62 height 158
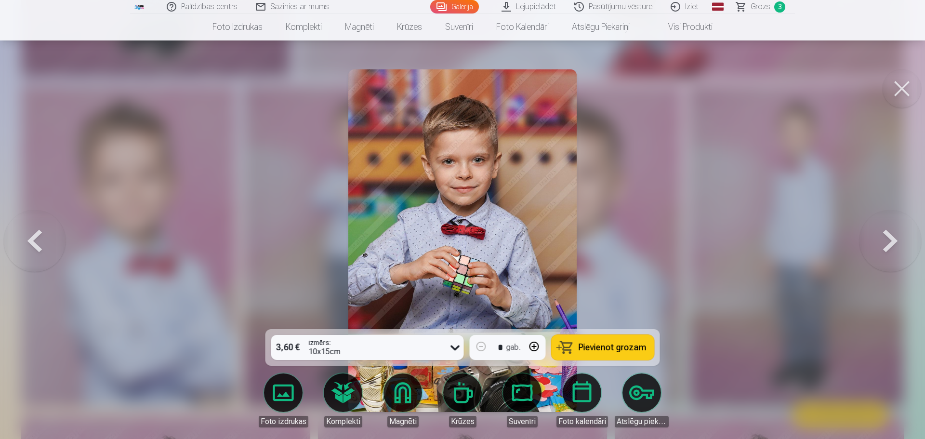
click at [889, 239] on button at bounding box center [891, 241] width 62 height 158
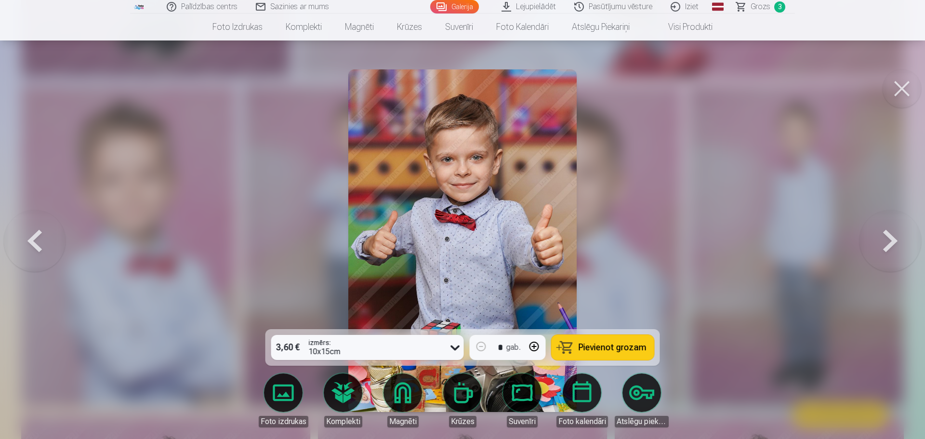
click at [889, 239] on button at bounding box center [891, 241] width 62 height 158
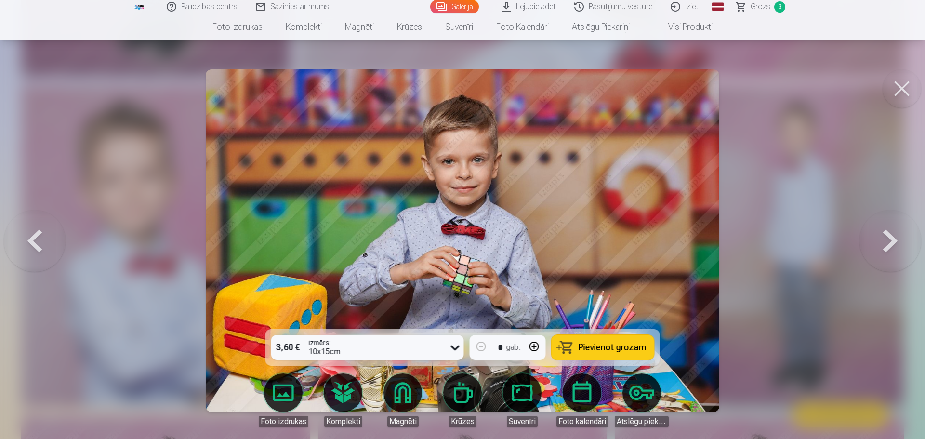
click at [889, 239] on button at bounding box center [891, 241] width 62 height 158
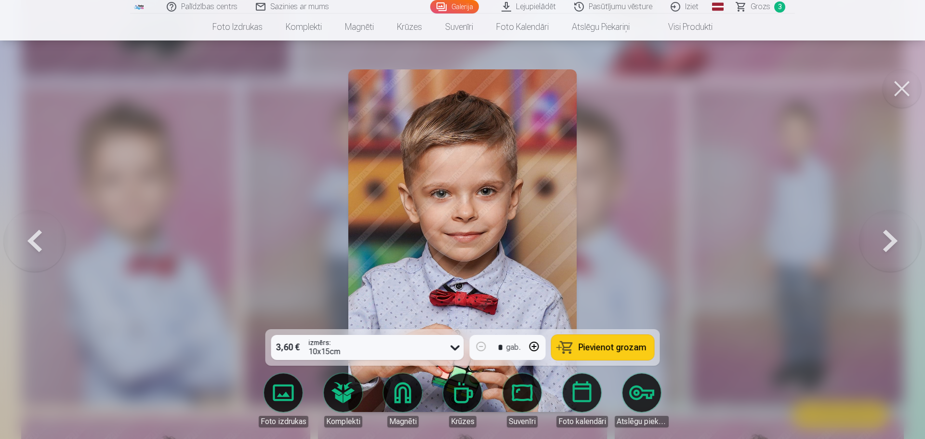
click at [889, 239] on button at bounding box center [891, 241] width 62 height 158
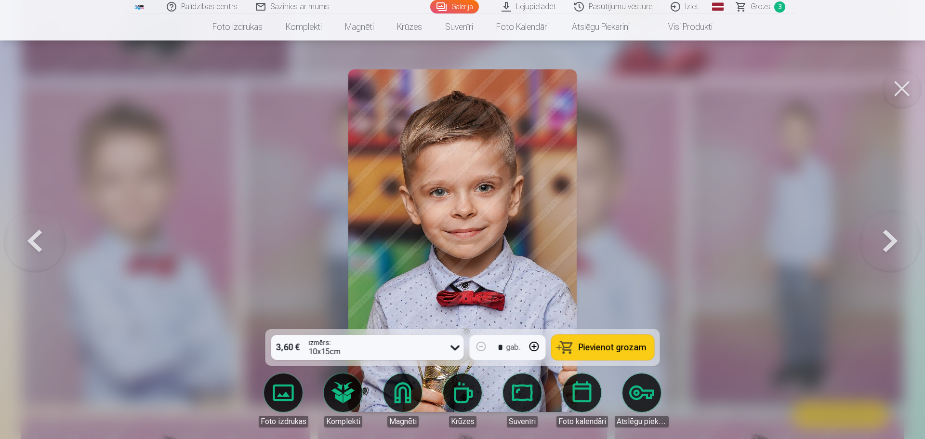
click at [889, 239] on button at bounding box center [891, 241] width 62 height 158
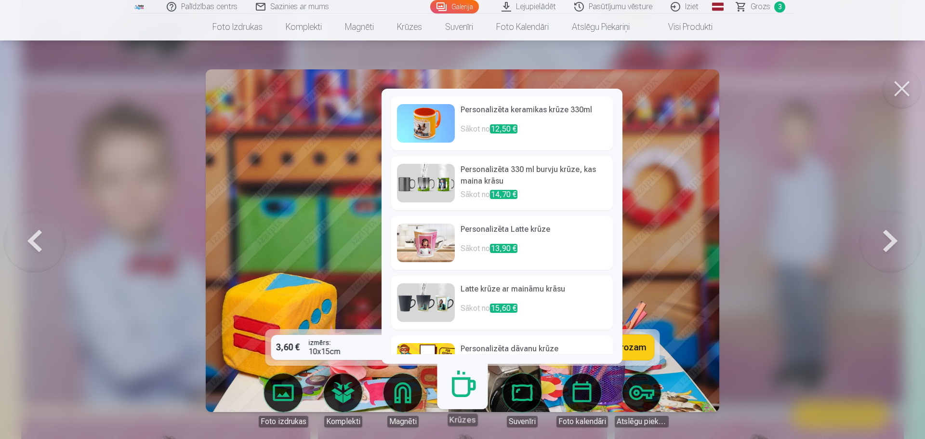
click at [460, 399] on link "Krūzes" at bounding box center [462, 396] width 59 height 59
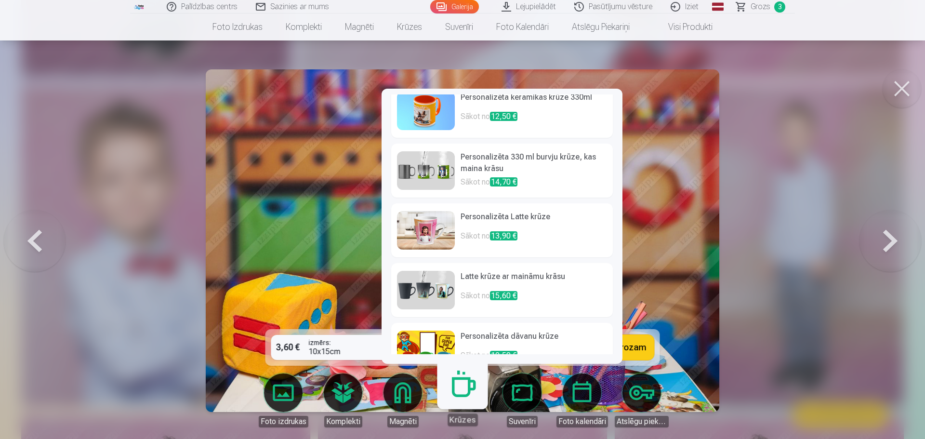
scroll to position [0, 0]
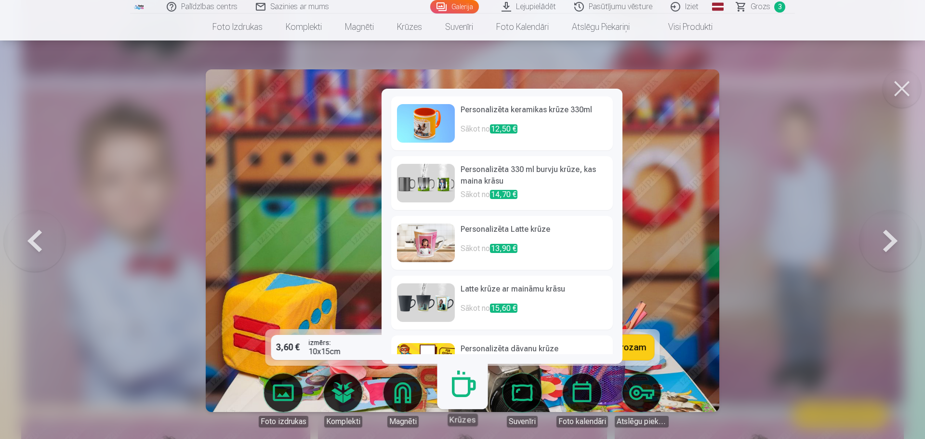
click at [509, 191] on span "14,70 €" at bounding box center [503, 194] width 27 height 9
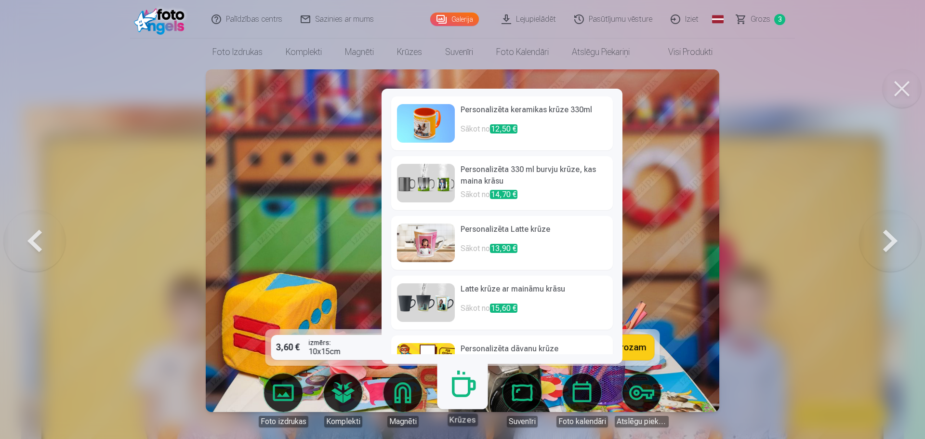
click at [486, 230] on h6 "Personalizēta Latte krūze" at bounding box center [534, 233] width 146 height 19
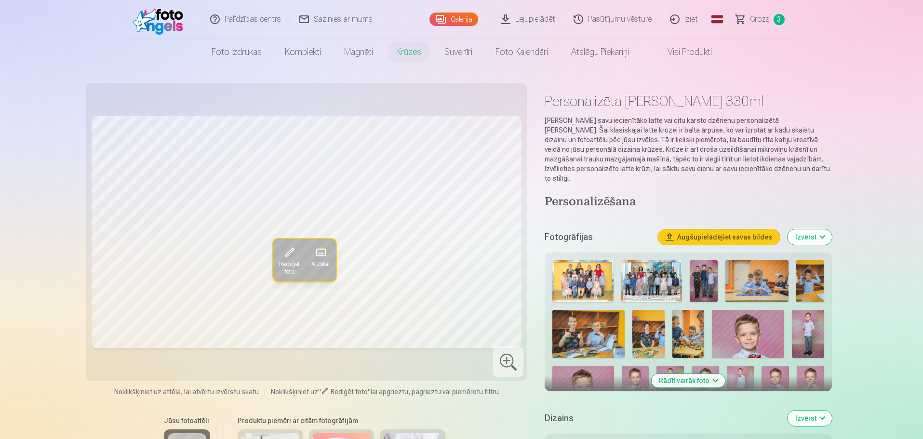
click at [289, 263] on span "Rediģēt foto" at bounding box center [289, 267] width 21 height 15
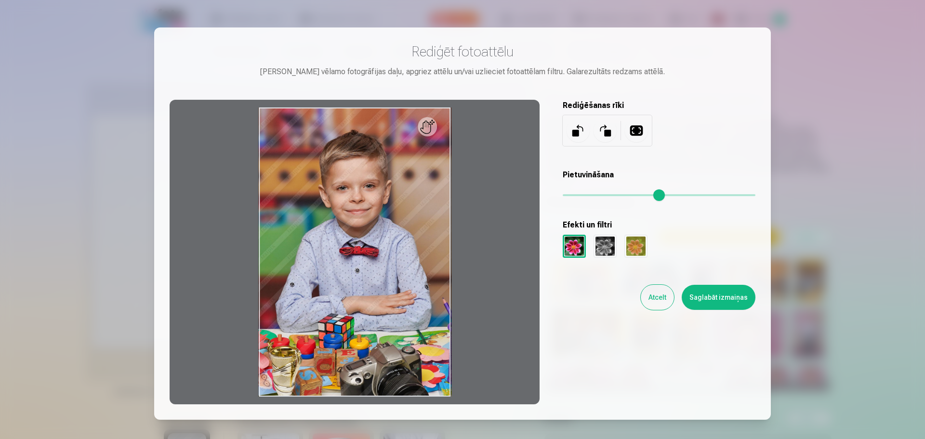
click at [653, 298] on button "Atcelt" at bounding box center [657, 297] width 33 height 25
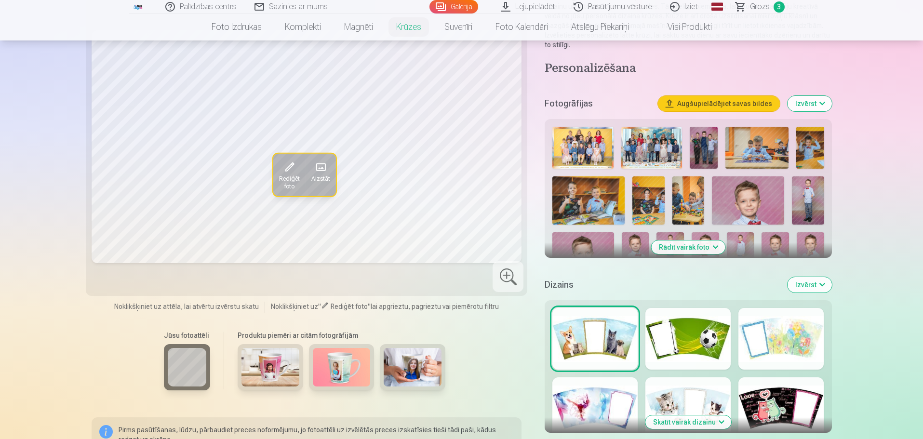
scroll to position [145, 0]
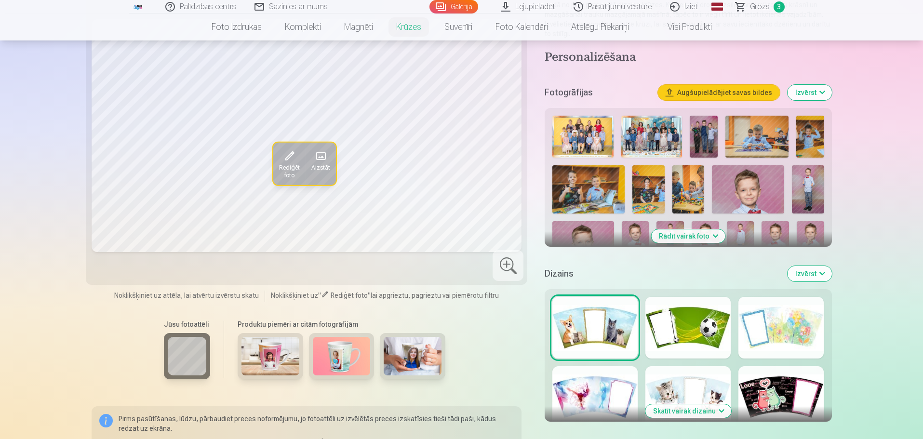
click at [340, 347] on img at bounding box center [342, 356] width 58 height 39
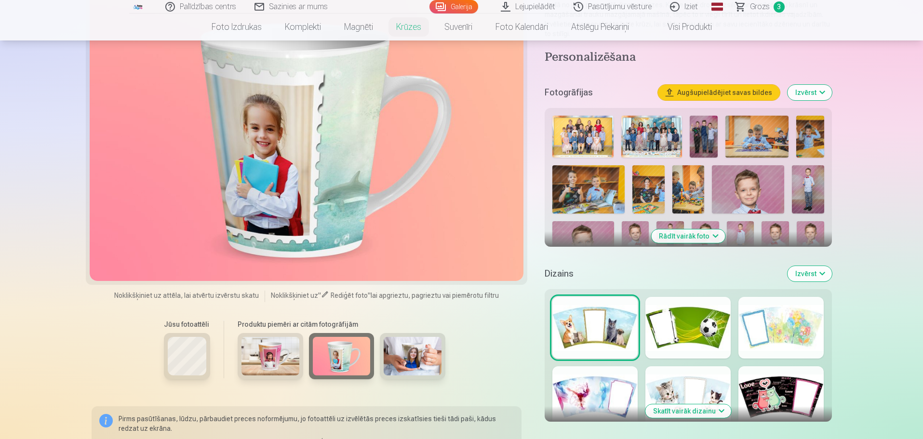
click at [275, 345] on img at bounding box center [270, 356] width 58 height 39
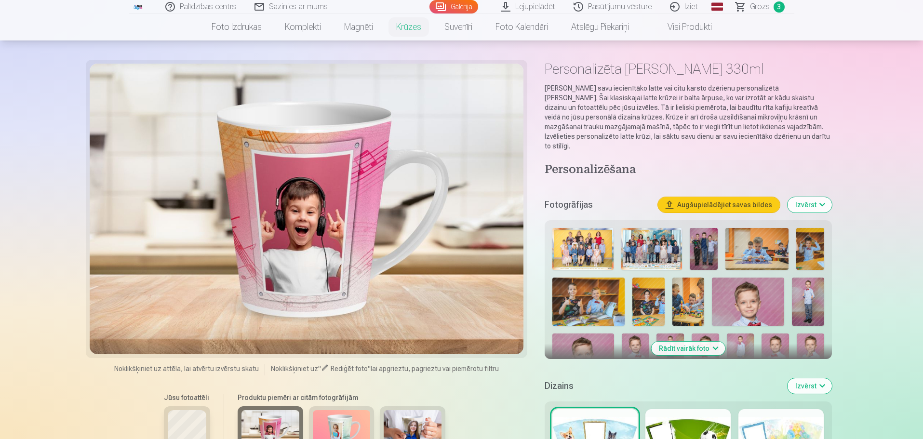
scroll to position [0, 0]
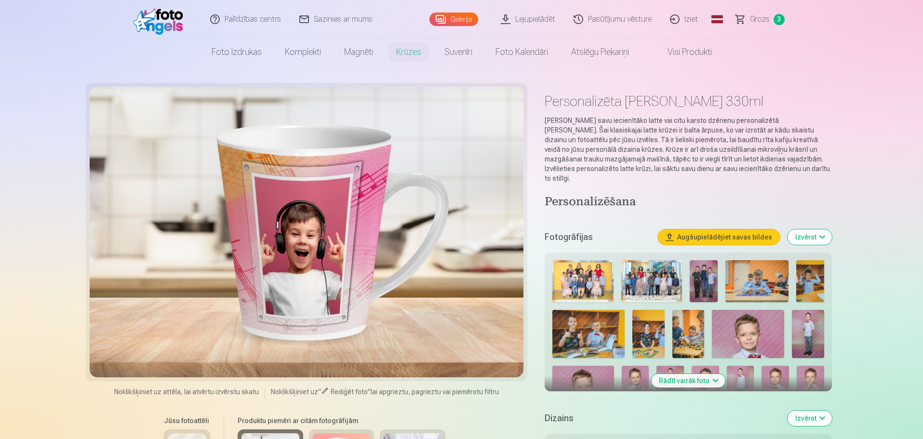
click at [333, 295] on div at bounding box center [307, 232] width 434 height 291
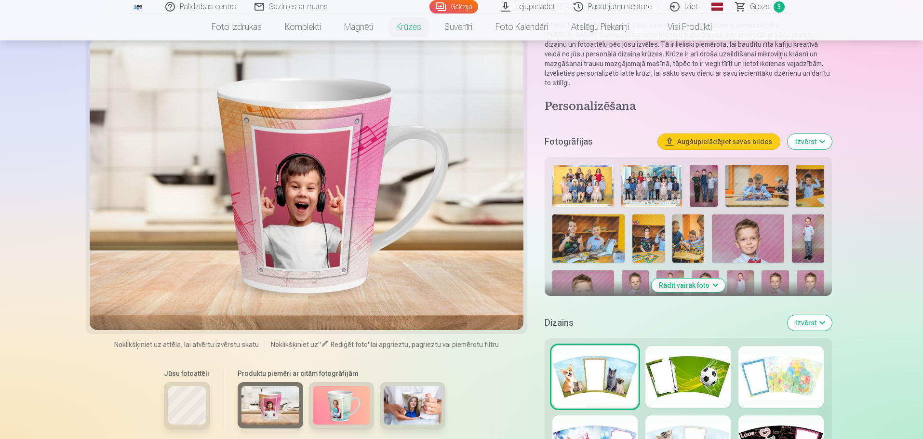
scroll to position [96, 0]
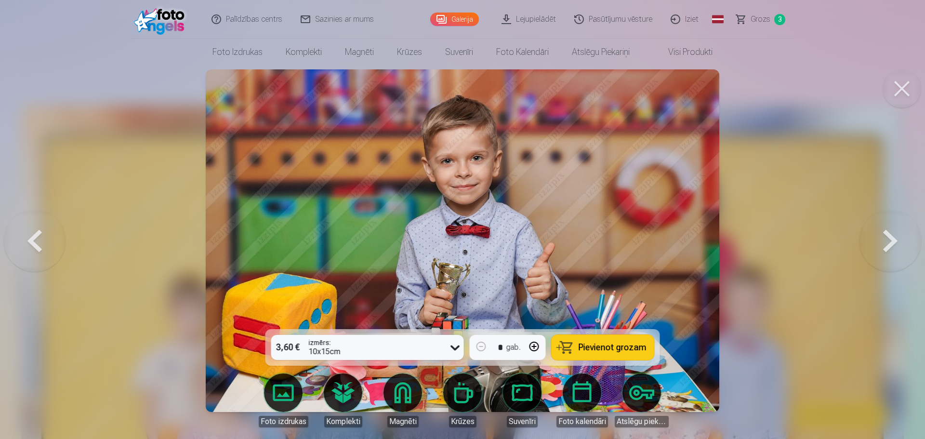
click at [765, 20] on span "Grozs" at bounding box center [761, 19] width 20 height 12
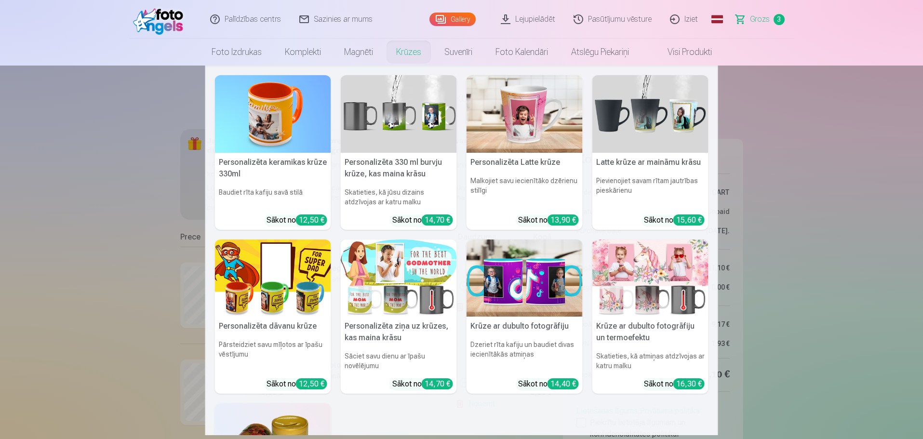
click at [528, 113] on img at bounding box center [524, 114] width 116 height 78
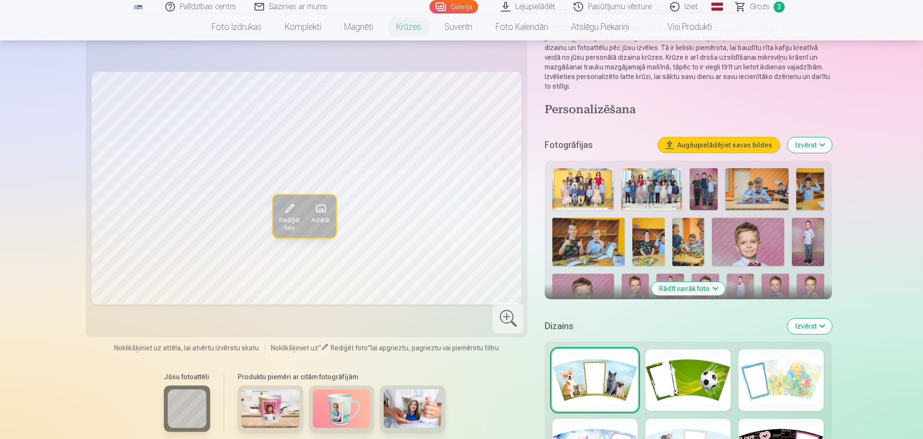
scroll to position [145, 0]
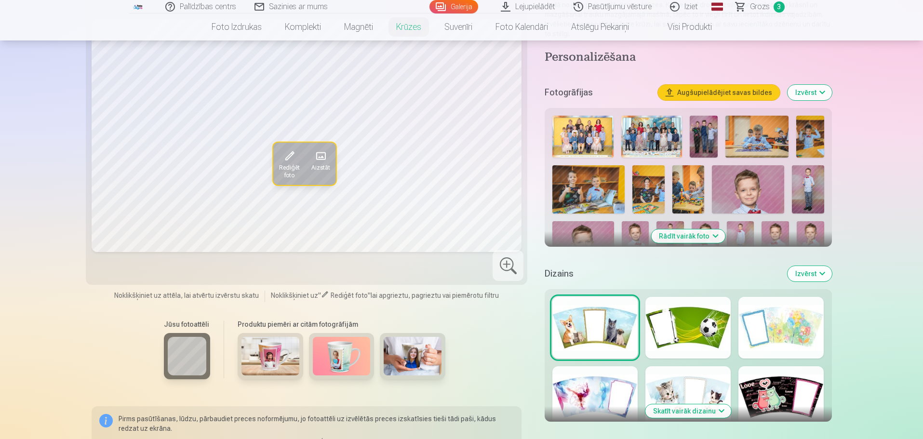
click at [680, 321] on div at bounding box center [687, 328] width 85 height 62
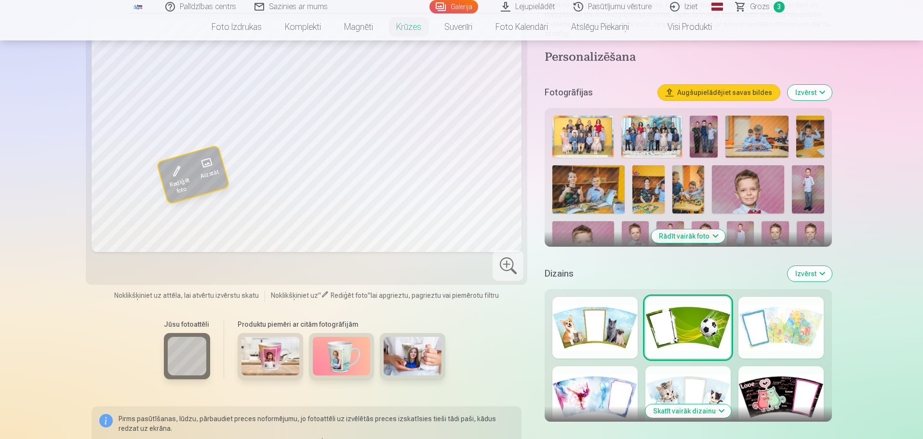
click at [706, 404] on button "Skatīt vairāk dizainu" at bounding box center [688, 410] width 86 height 13
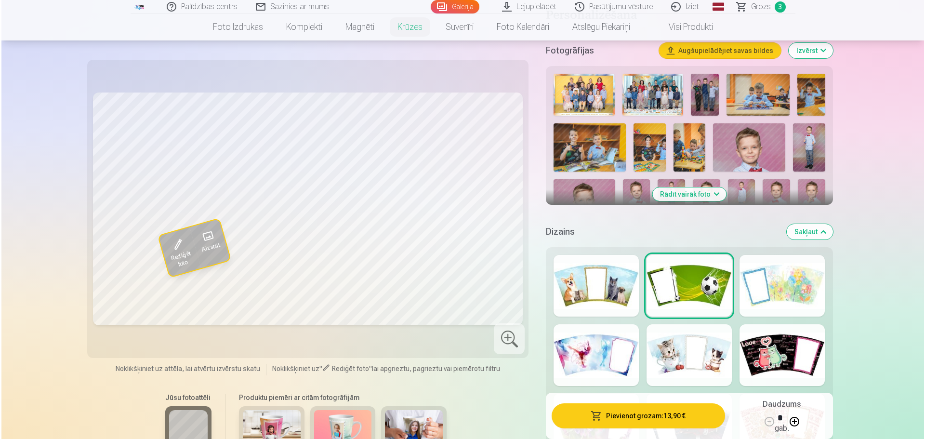
scroll to position [289, 0]
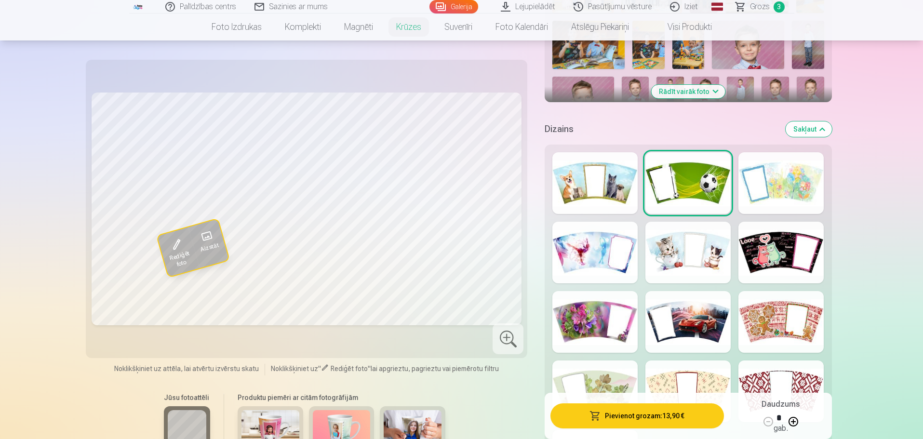
click at [697, 313] on div at bounding box center [687, 322] width 85 height 62
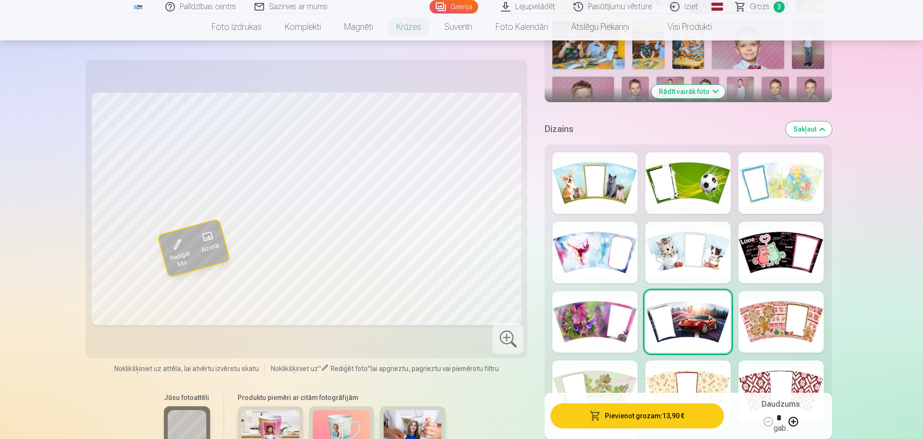
click at [642, 413] on button "Pievienot grozam : 13,90 €" at bounding box center [636, 415] width 173 height 25
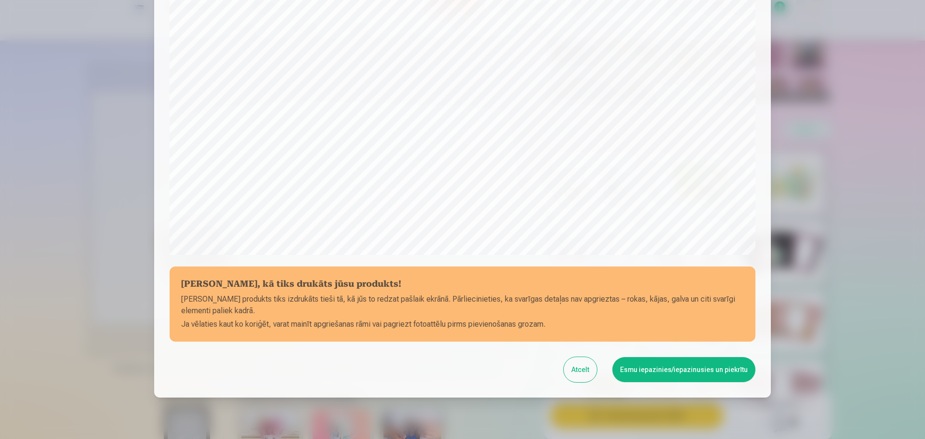
scroll to position [255, 0]
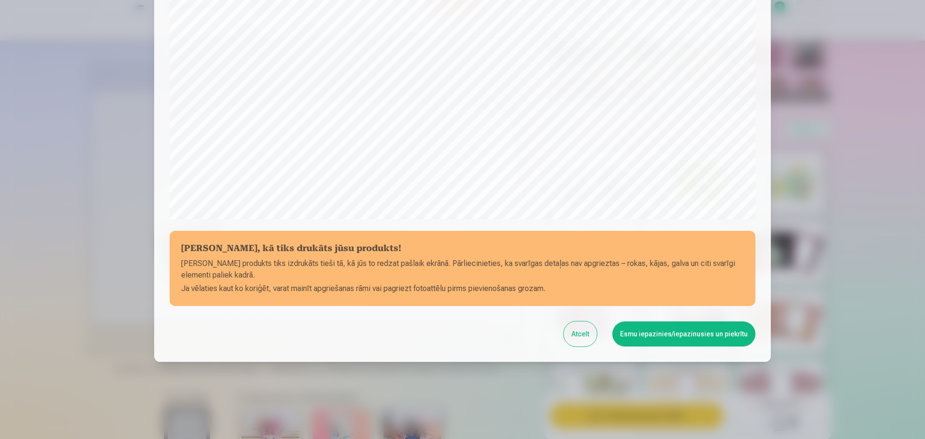
click at [645, 335] on button "Esmu iepazinies/iepazinusies un piekrītu" at bounding box center [683, 333] width 143 height 25
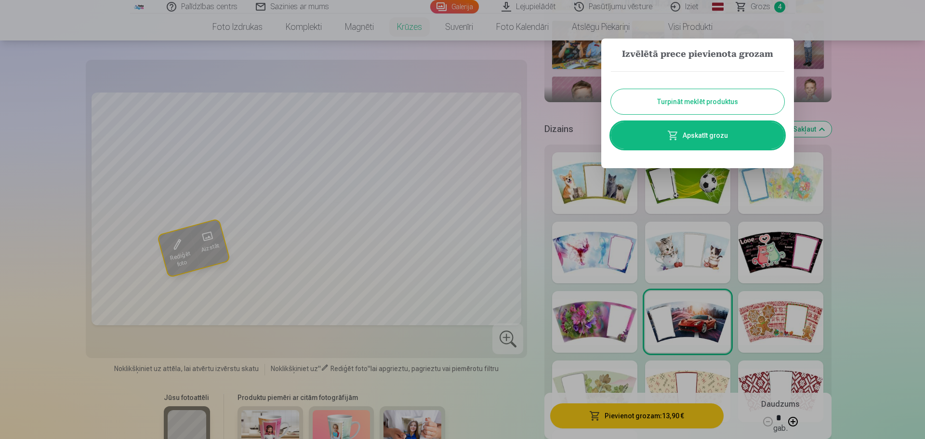
click at [721, 132] on link "Apskatīt grozu" at bounding box center [697, 135] width 173 height 27
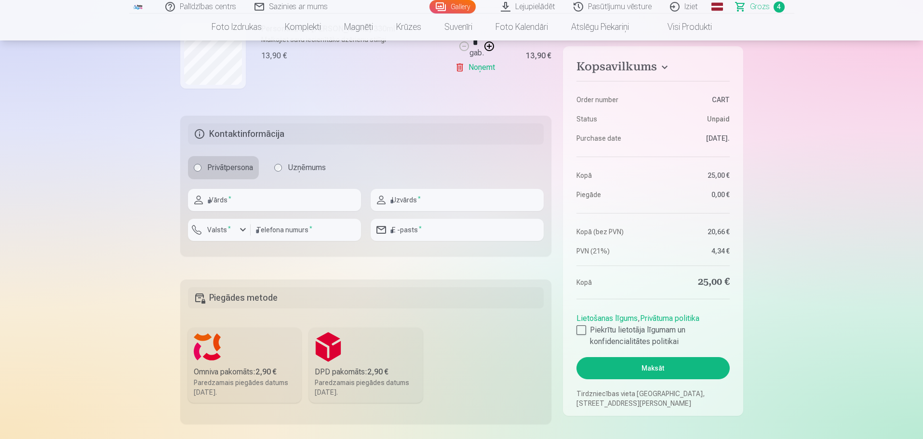
scroll to position [578, 0]
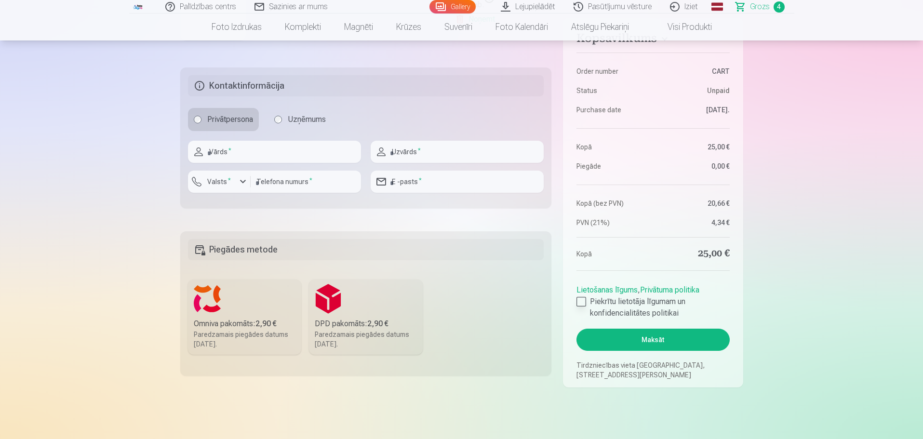
click at [583, 302] on div at bounding box center [581, 302] width 10 height 10
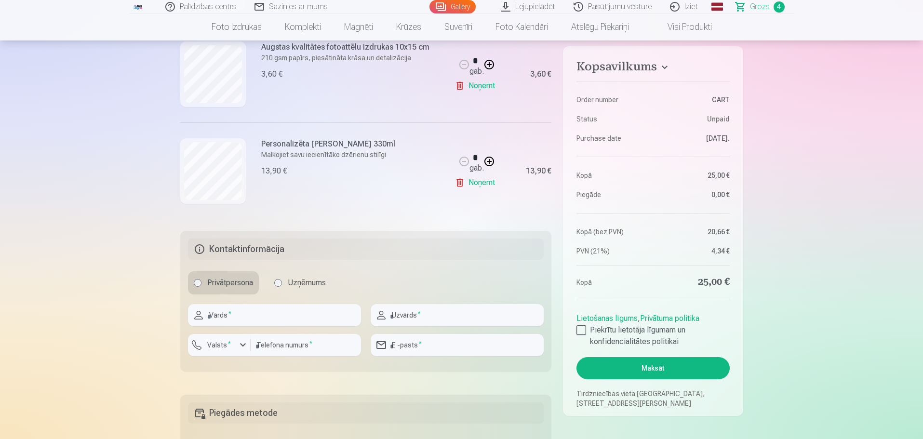
scroll to position [386, 0]
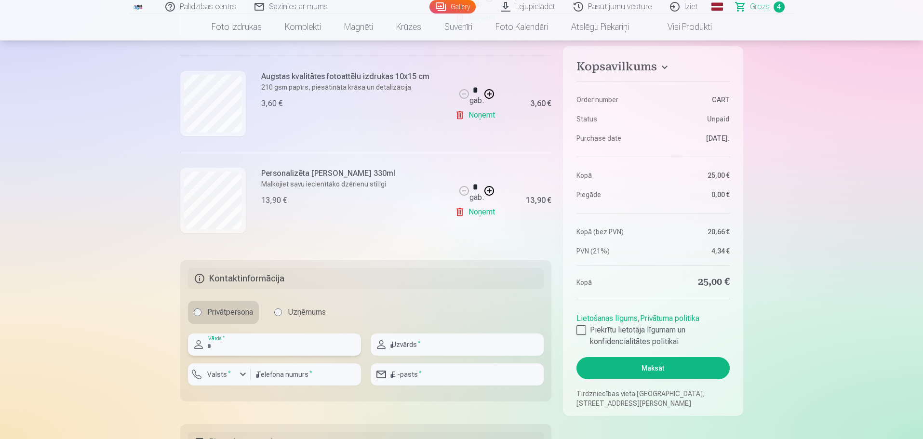
click at [241, 347] on input "text" at bounding box center [274, 344] width 173 height 22
type input "*"
type input "****"
click at [466, 354] on input "text" at bounding box center [457, 344] width 173 height 22
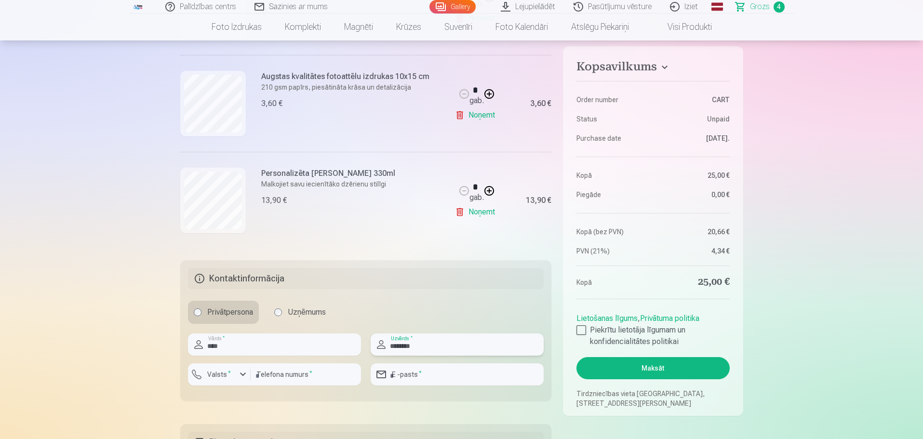
type input "********"
click at [315, 376] on input "number" at bounding box center [306, 374] width 110 height 22
type input "********"
click at [434, 374] on input "email" at bounding box center [457, 374] width 173 height 22
type input "**********"
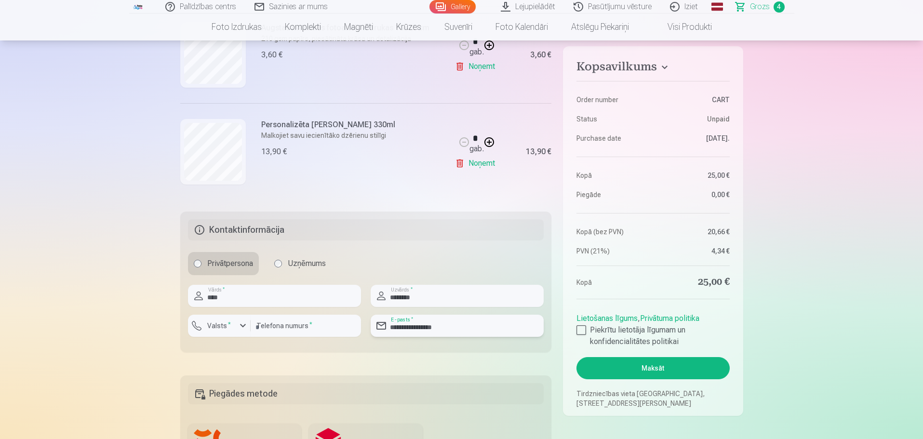
scroll to position [530, 0]
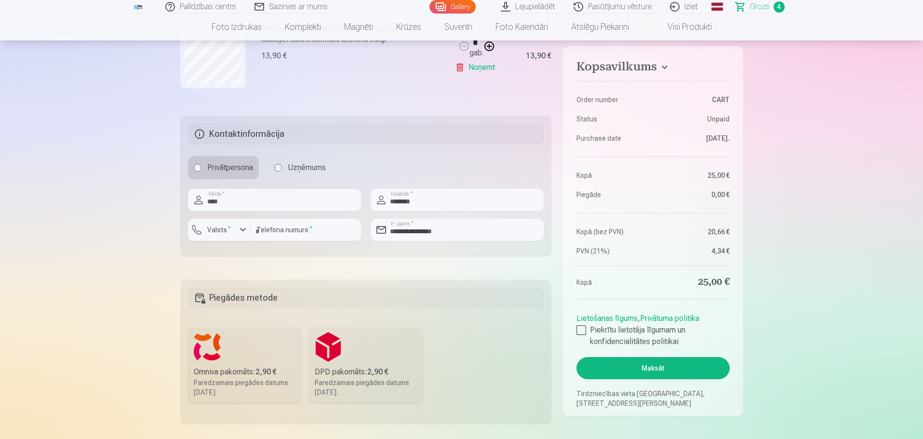
click at [225, 373] on div "Omniva pakomāts : 2,90 €" at bounding box center [245, 372] width 102 height 12
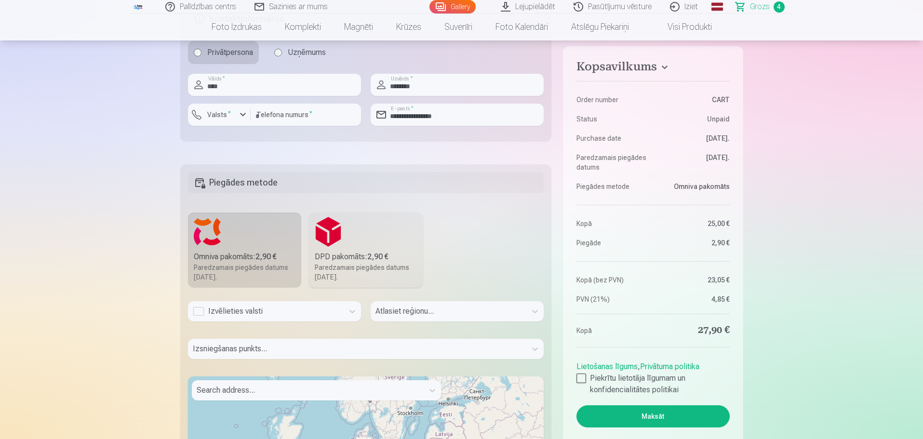
scroll to position [675, 0]
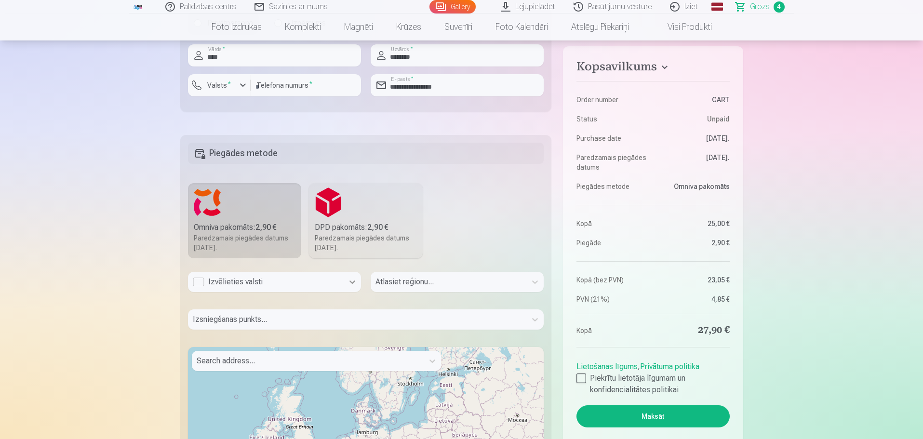
click at [352, 280] on icon at bounding box center [352, 282] width 10 height 10
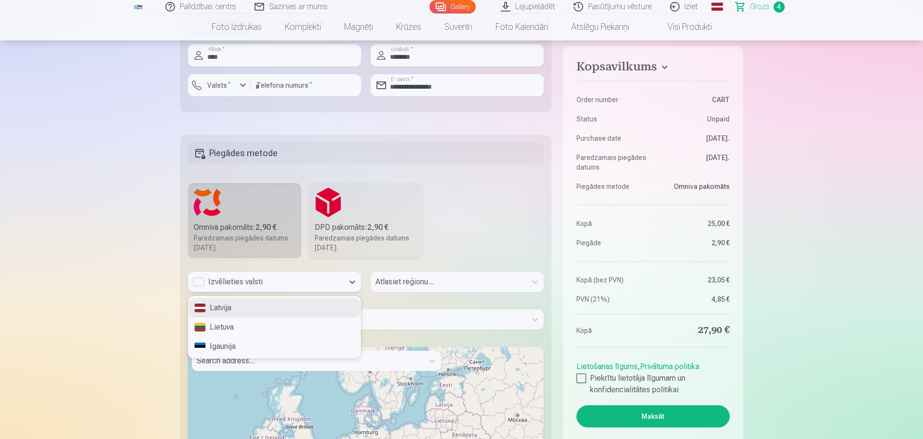
click at [321, 308] on div "Latvija" at bounding box center [274, 307] width 172 height 19
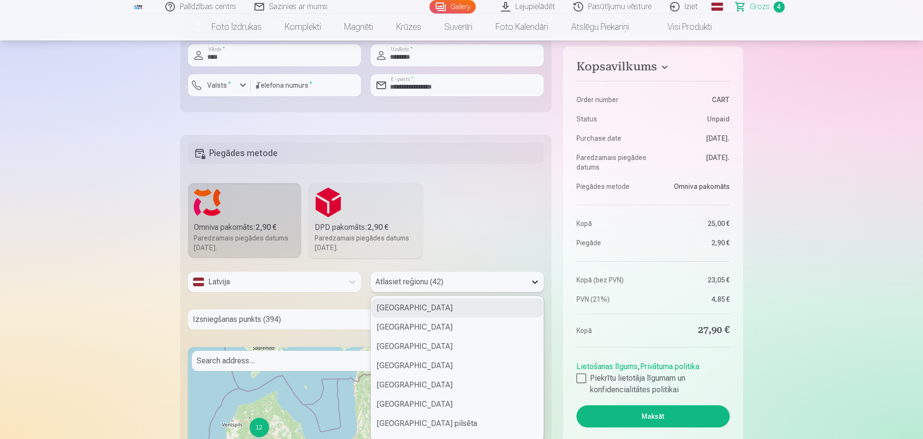
scroll to position [681, 0]
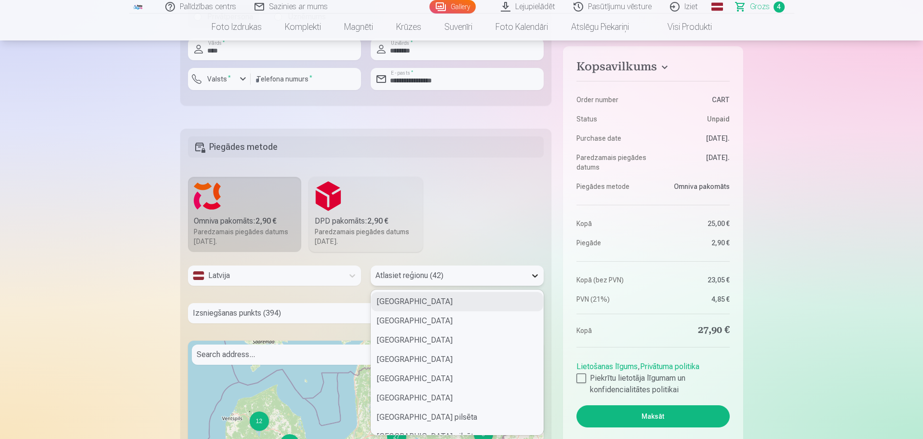
click at [533, 281] on div at bounding box center [534, 275] width 17 height 17
click at [444, 379] on div "Cēsu novads" at bounding box center [457, 378] width 172 height 19
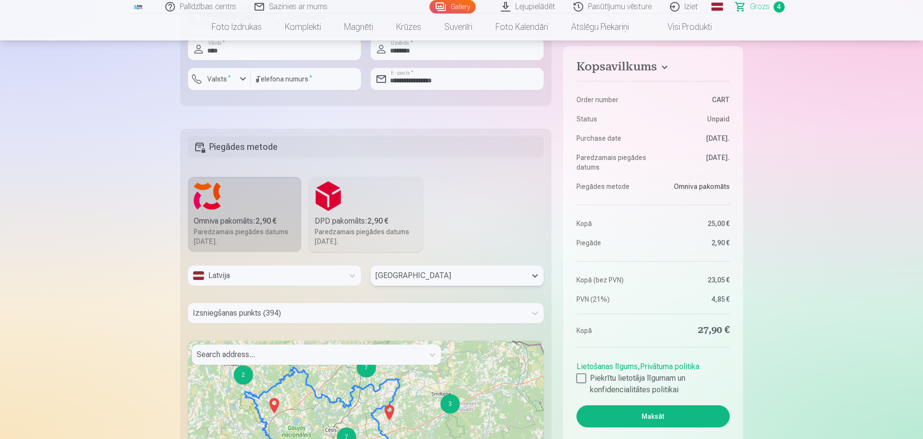
scroll to position [718, 0]
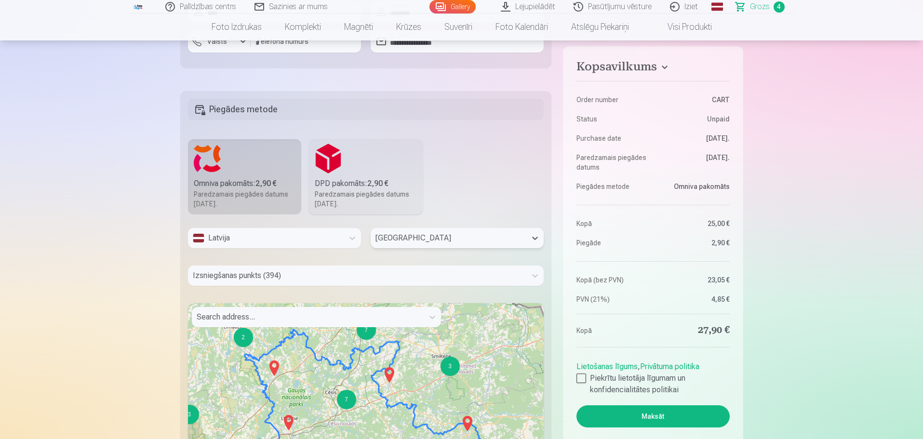
click at [311, 286] on div "Izsniegšanas punkts (394)" at bounding box center [366, 276] width 356 height 20
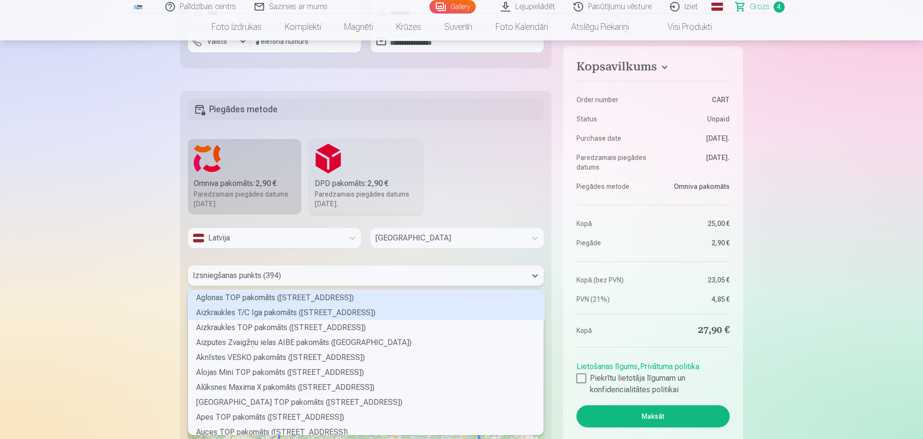
scroll to position [142, 352]
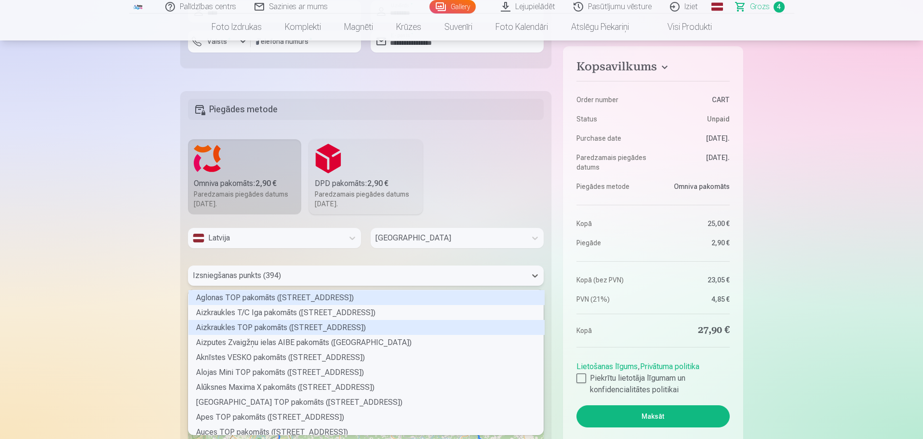
type input "*"
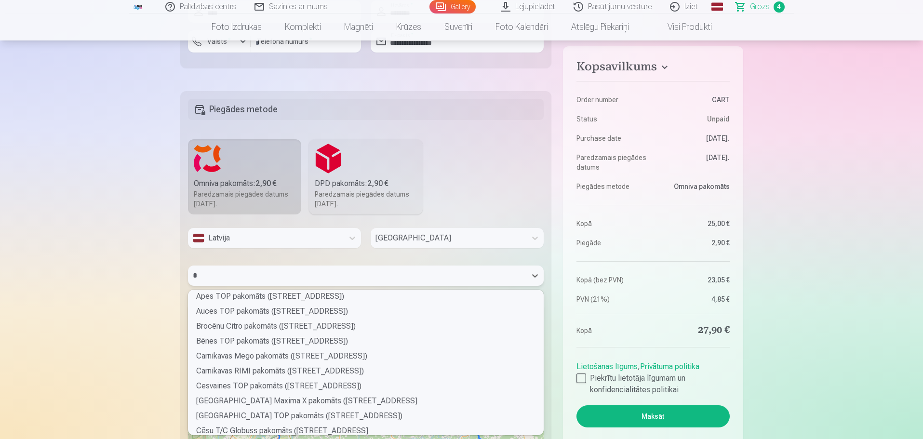
scroll to position [48, 0]
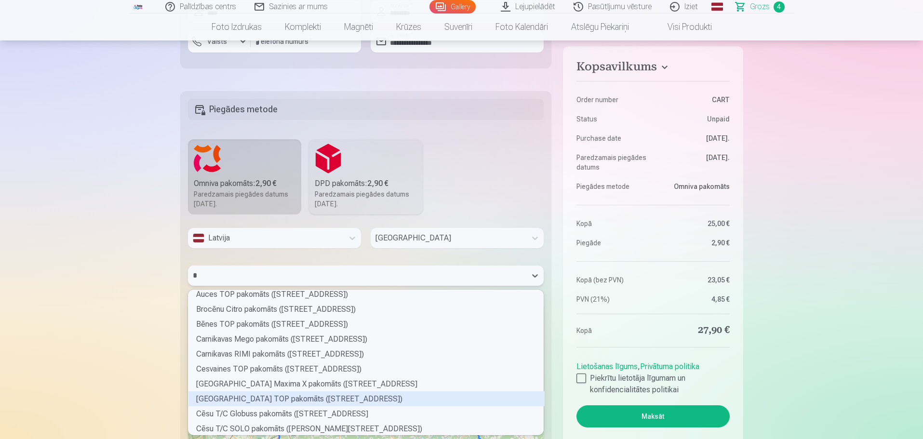
click at [286, 398] on div "Cēsu Gaujas ielas TOP pakomāts (Gaujas iela 29)" at bounding box center [366, 398] width 356 height 15
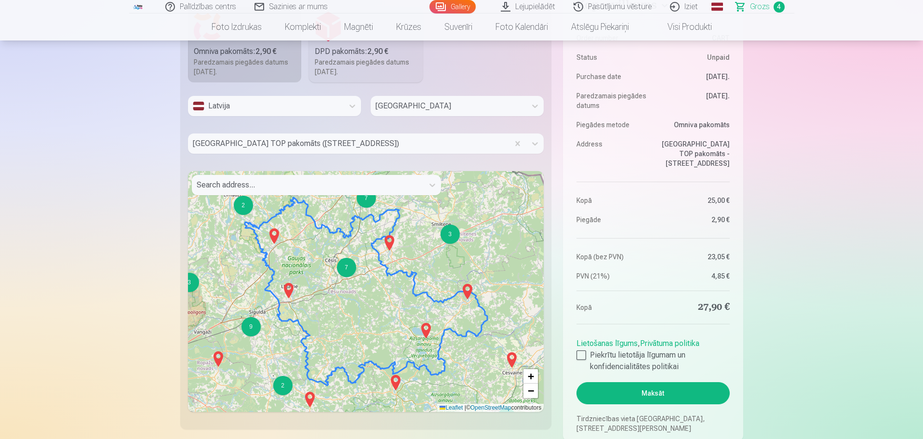
scroll to position [815, 0]
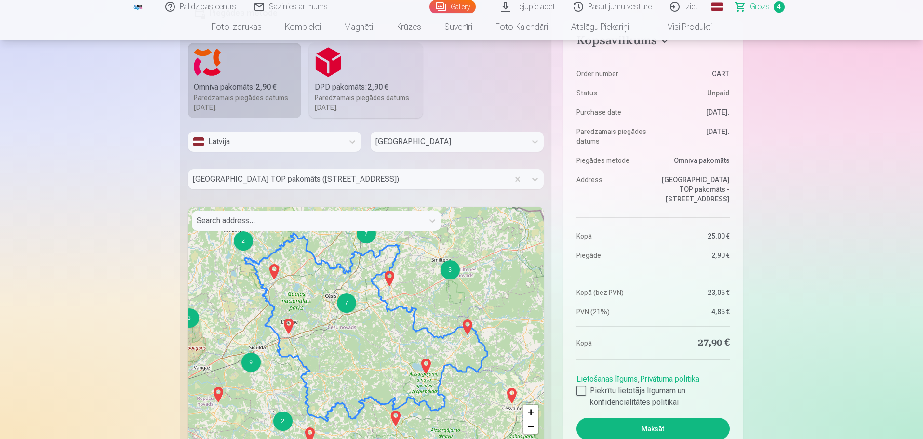
click at [656, 426] on button "Maksāt" at bounding box center [652, 429] width 153 height 22
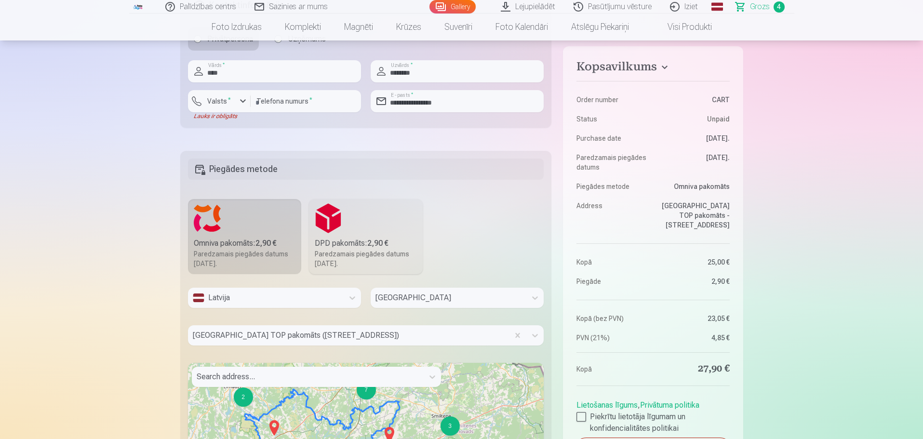
scroll to position [622, 0]
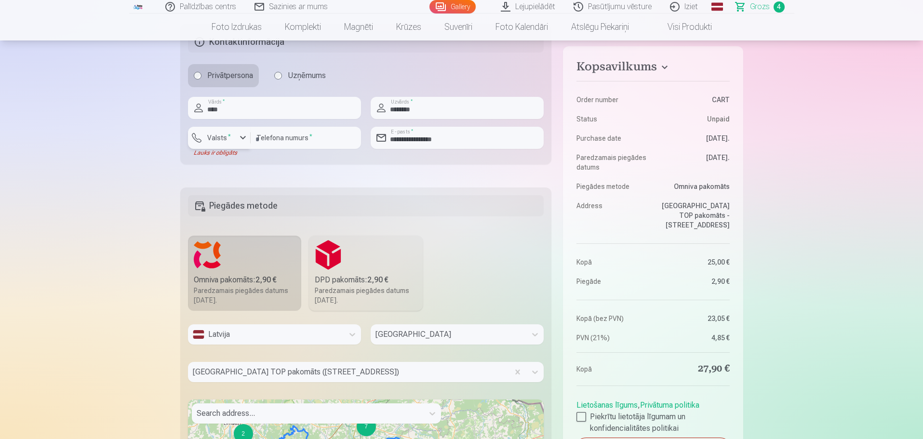
click at [242, 137] on div "button" at bounding box center [243, 138] width 12 height 12
click at [244, 161] on li "+371 Latvia" at bounding box center [254, 160] width 120 height 19
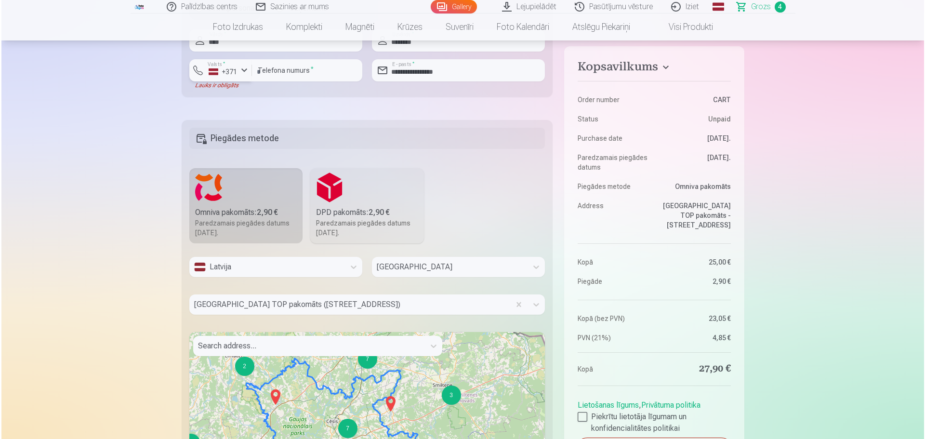
scroll to position [863, 0]
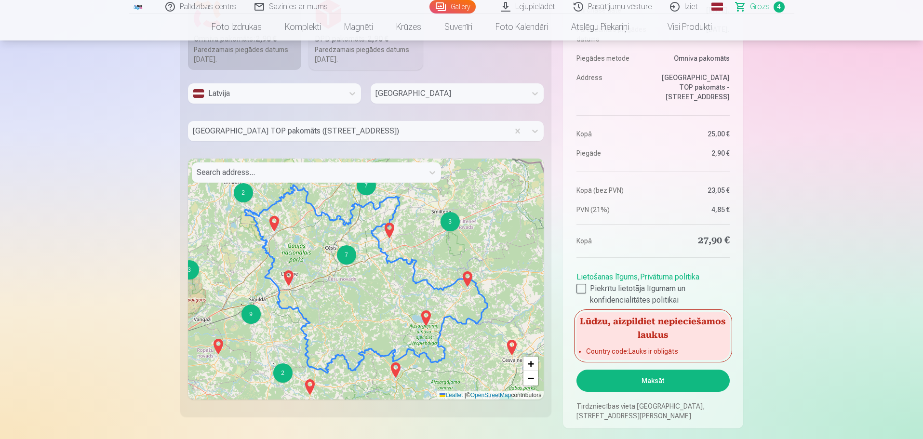
click at [625, 381] on button "Maksāt" at bounding box center [652, 381] width 153 height 22
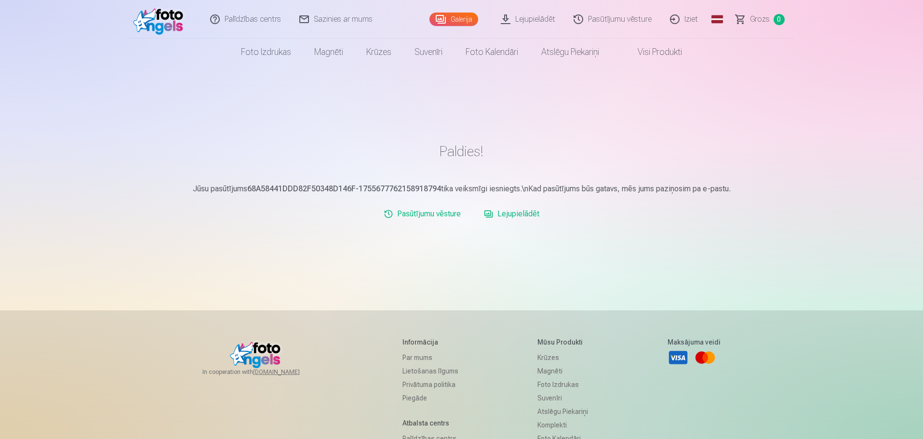
click at [691, 18] on link "Iziet" at bounding box center [684, 19] width 46 height 39
